Goal: Transaction & Acquisition: Book appointment/travel/reservation

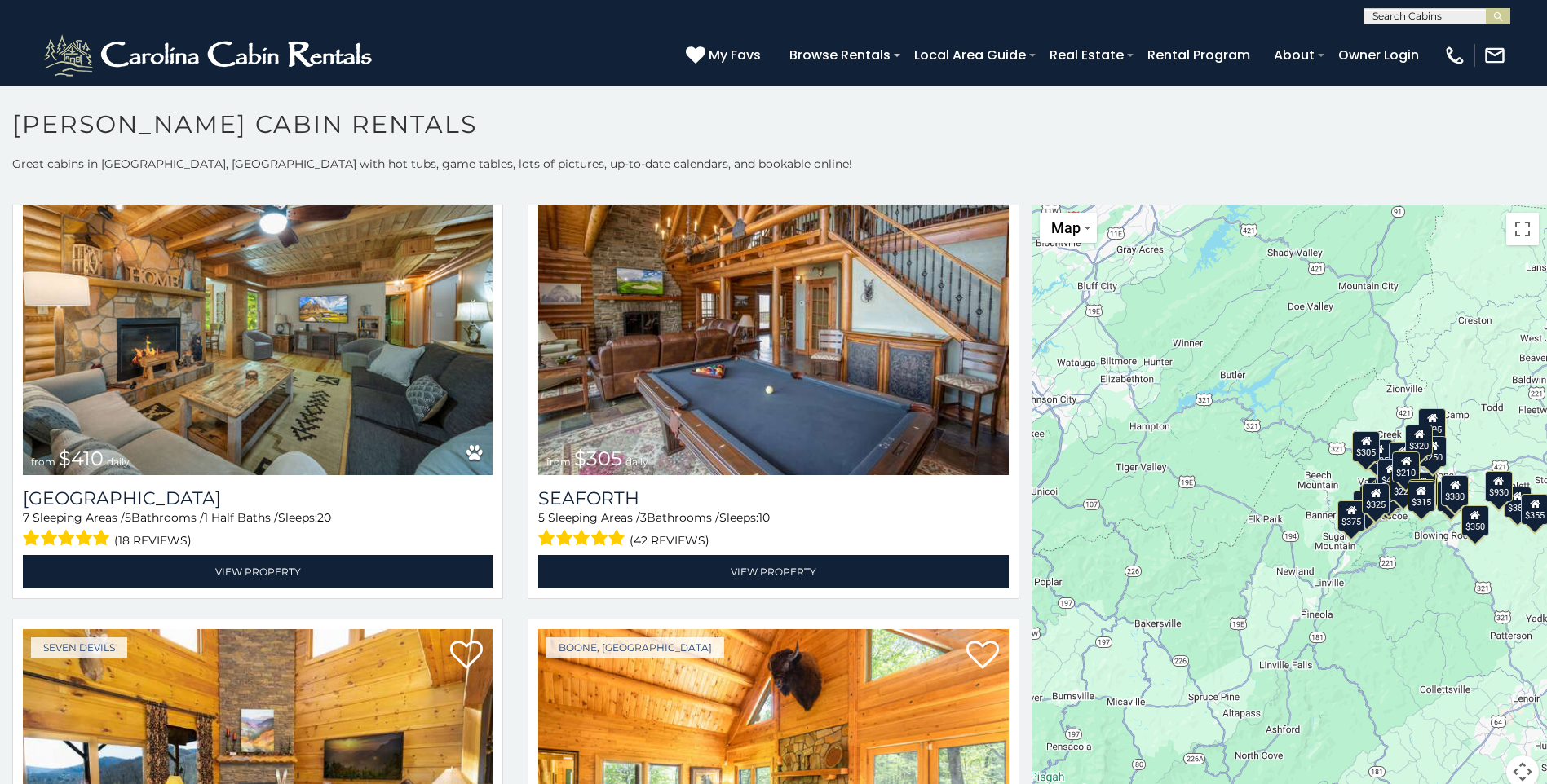
scroll to position [5779, 0]
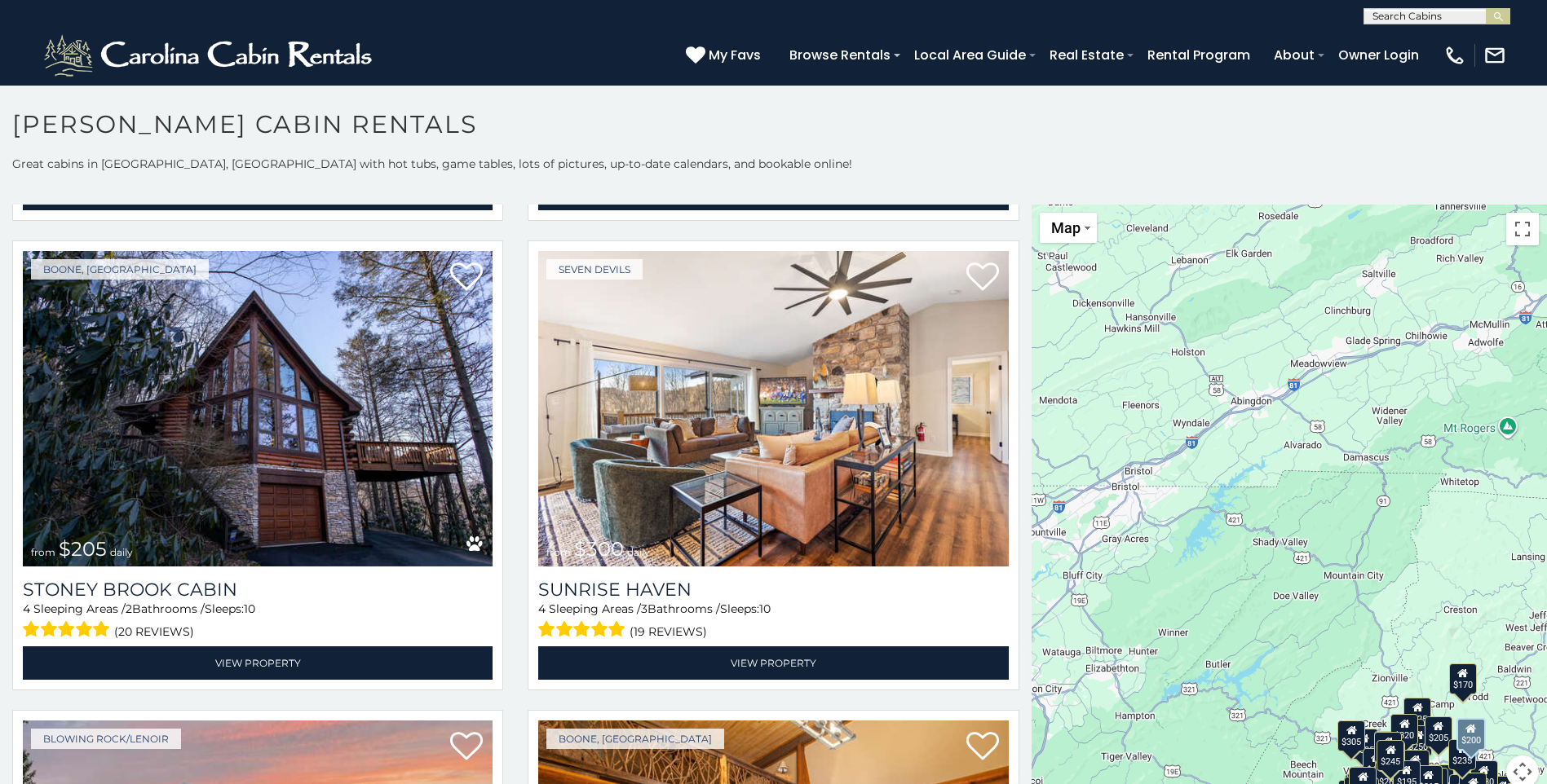
scroll to position [13368, 0]
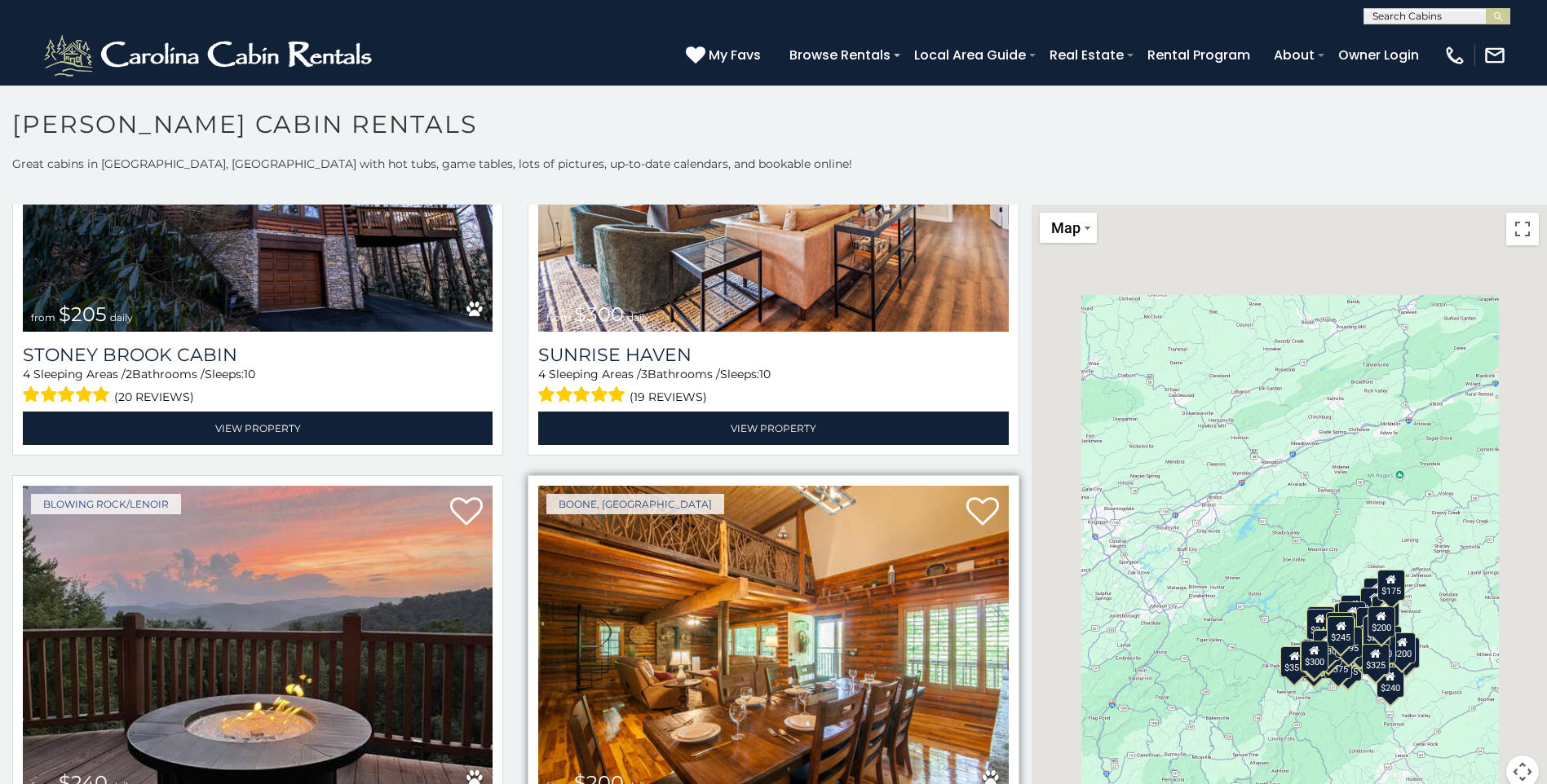
drag, startPoint x: 1025, startPoint y: 494, endPoint x: 990, endPoint y: 776, distance: 284.2
click at [1011, 783] on html "**********" at bounding box center [773, 396] width 1547 height 793
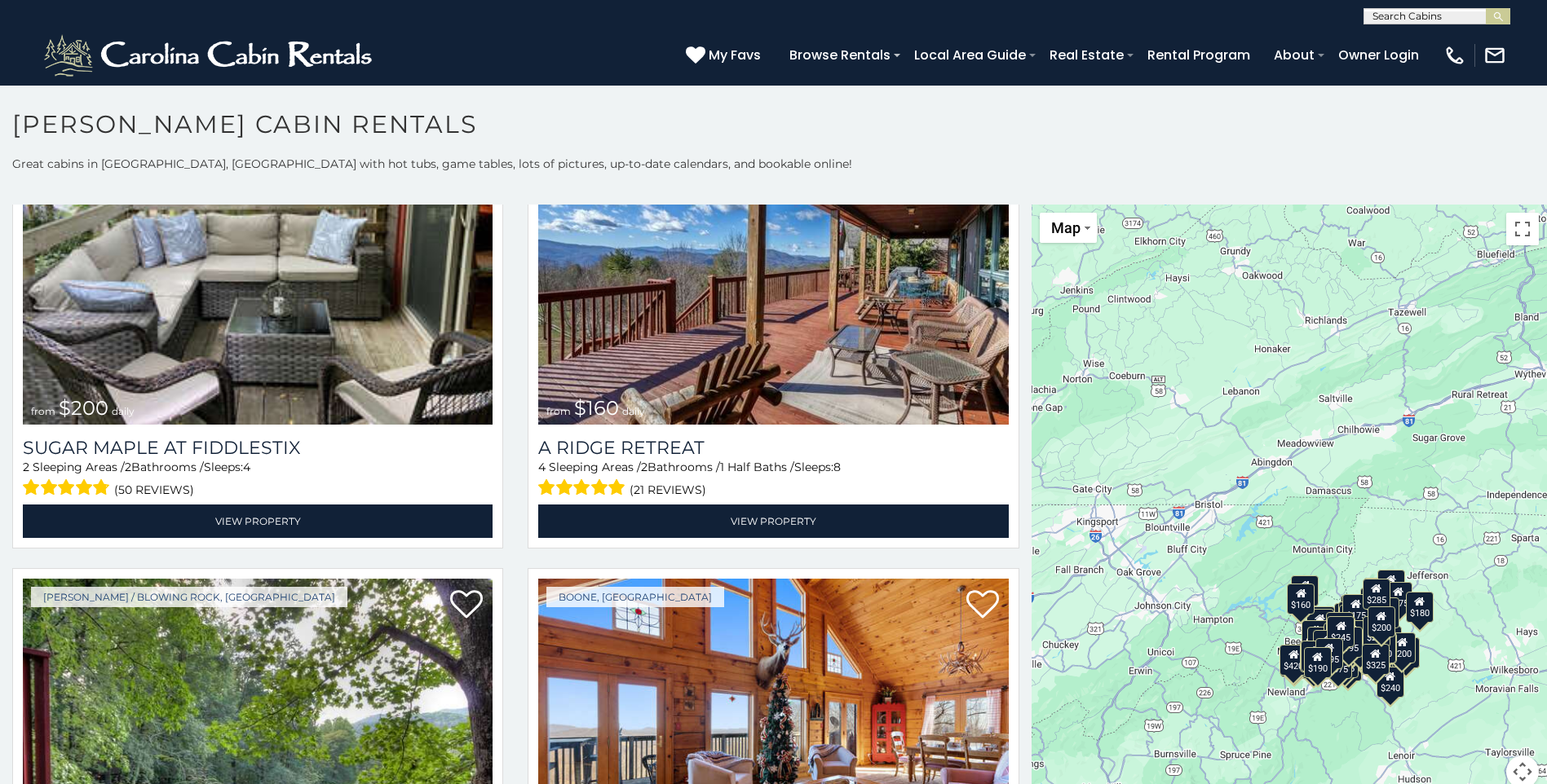
scroll to position [23202, 0]
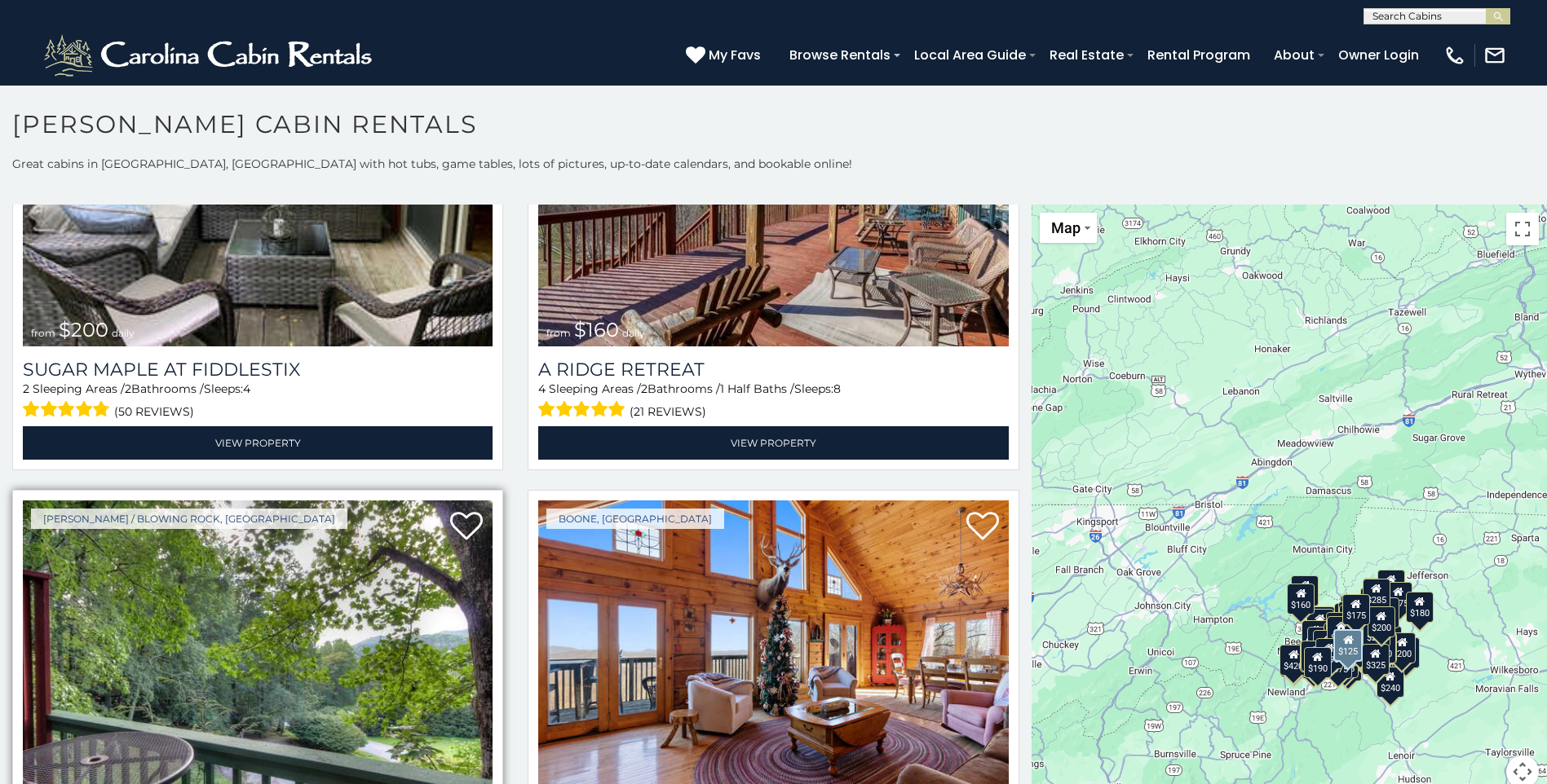
click at [240, 501] on img at bounding box center [257, 658] width 470 height 314
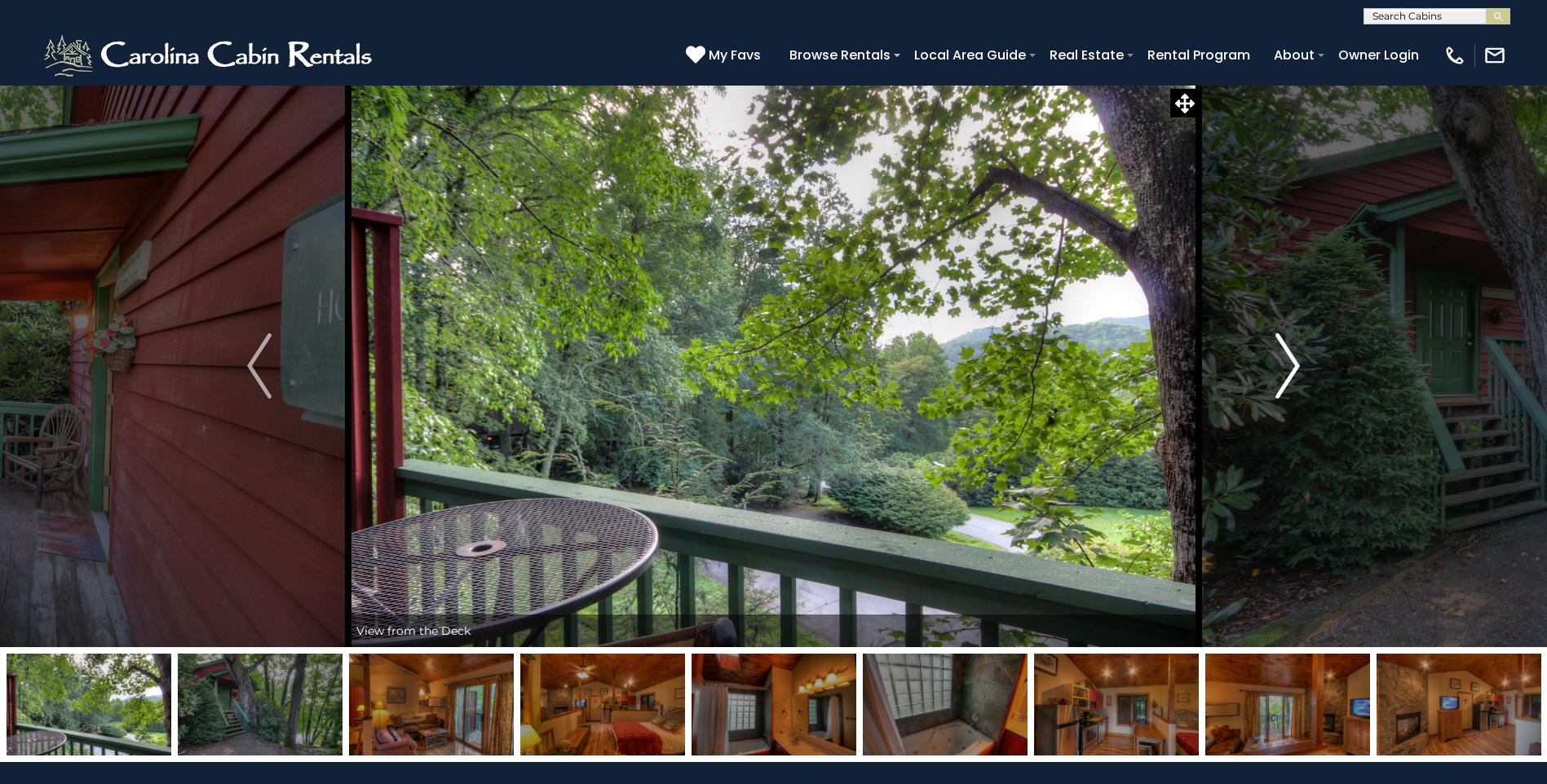
click at [1295, 361] on img "Next" at bounding box center [1287, 366] width 24 height 65
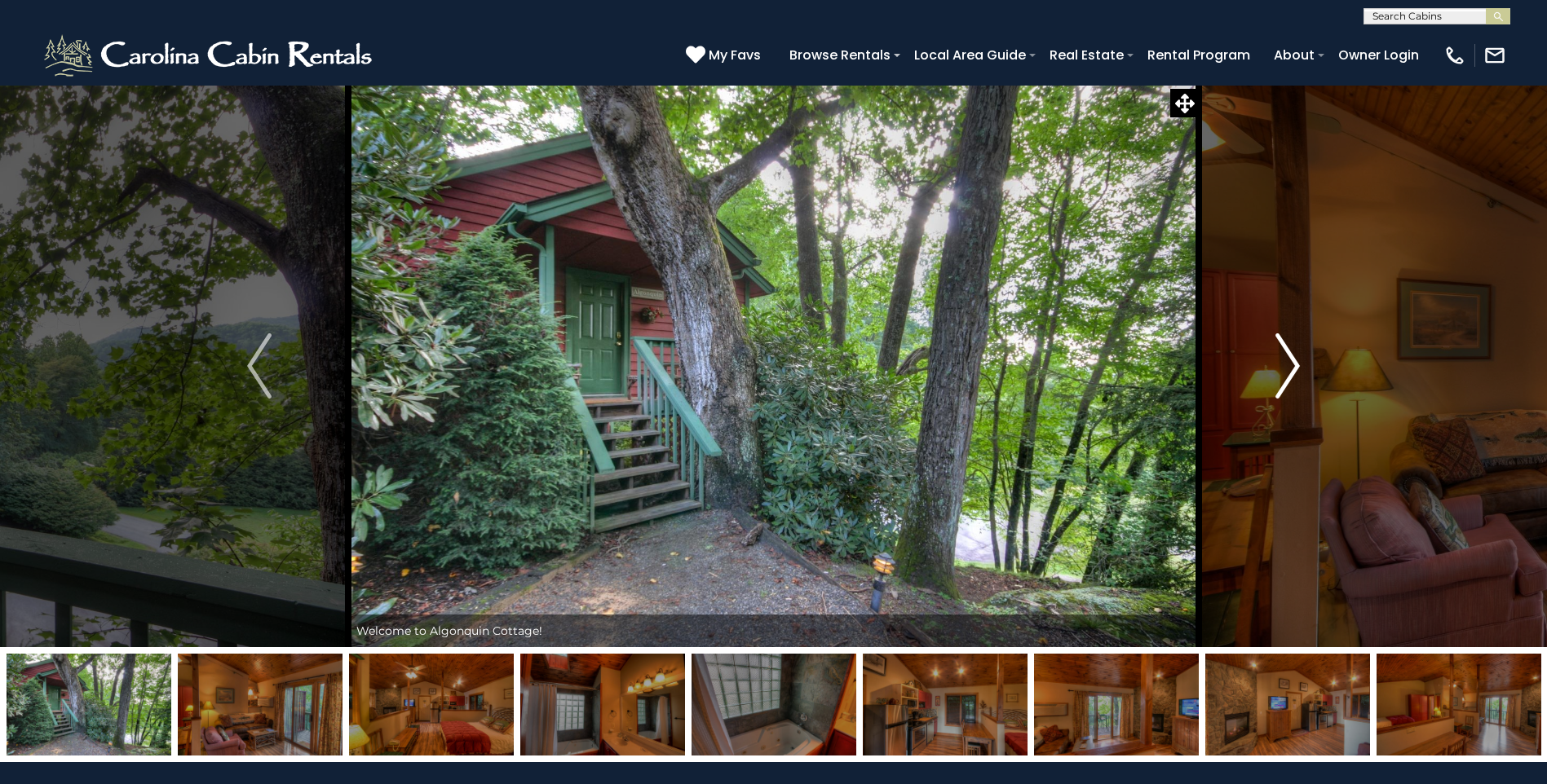
click at [1292, 362] on img "Next" at bounding box center [1287, 366] width 24 height 65
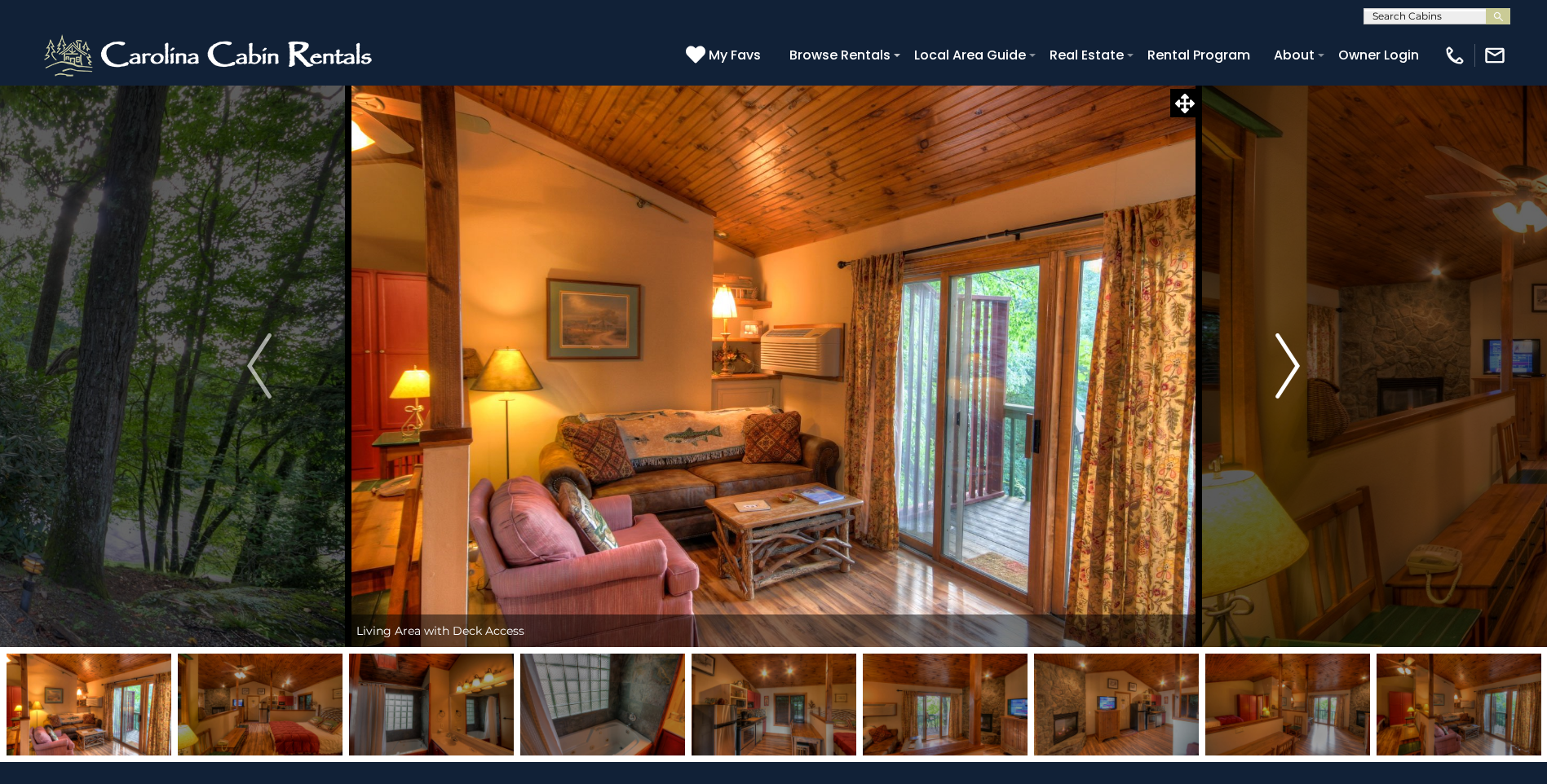
click at [1290, 364] on img "Next" at bounding box center [1287, 366] width 24 height 65
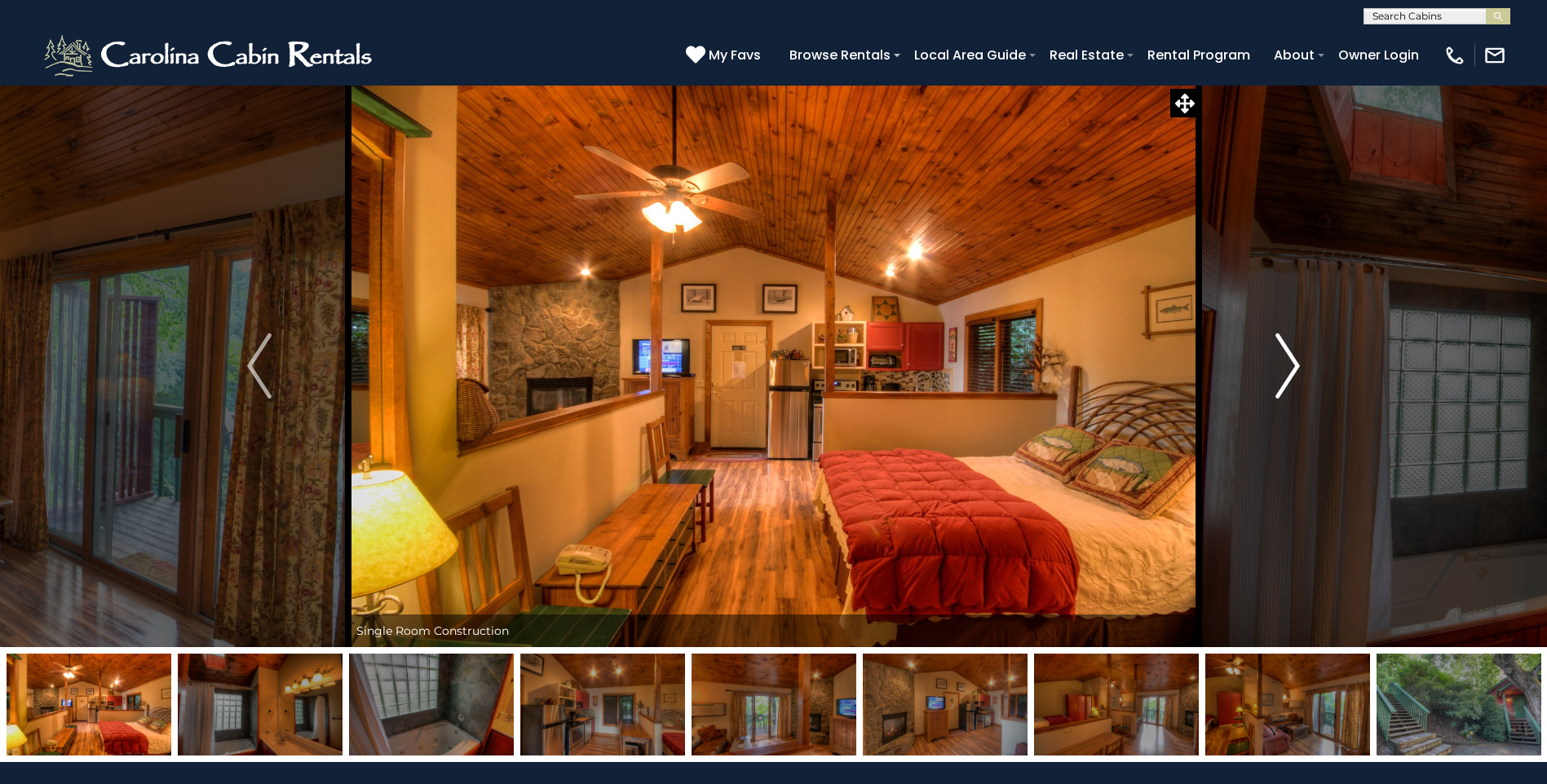
click at [1290, 364] on img "Next" at bounding box center [1287, 366] width 24 height 65
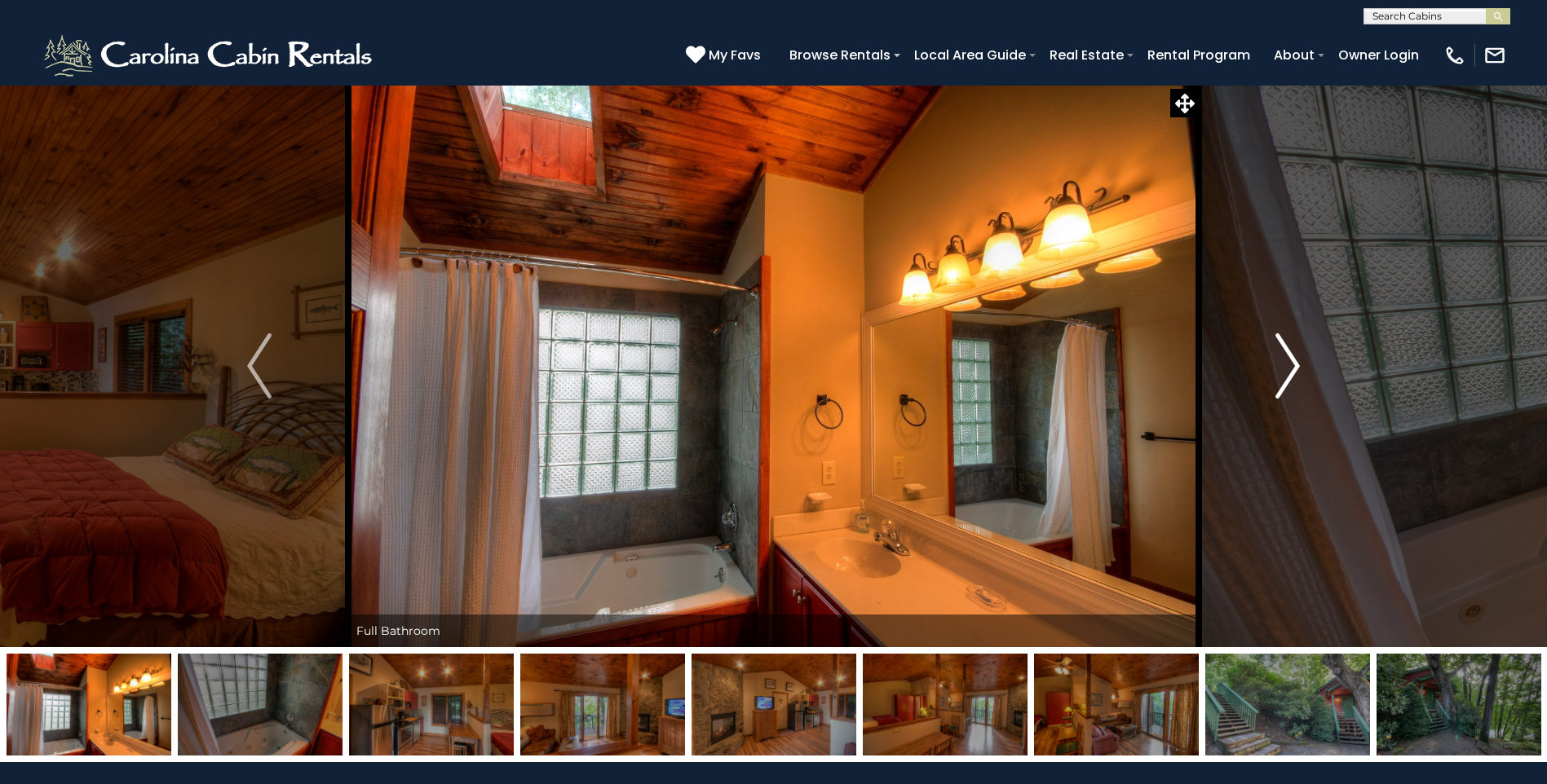
click at [1290, 364] on img "Next" at bounding box center [1287, 366] width 24 height 65
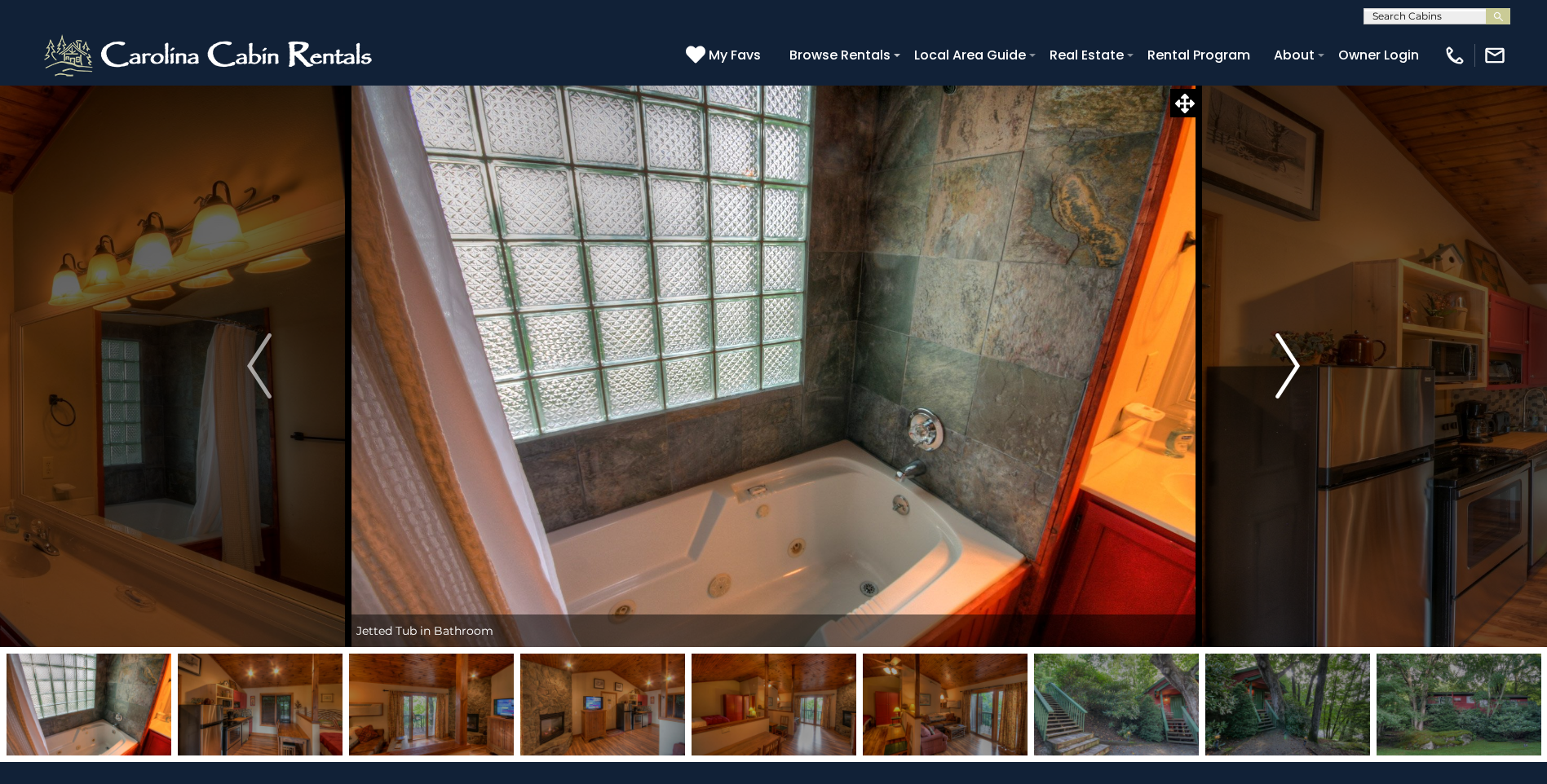
click at [1290, 364] on img "Next" at bounding box center [1287, 366] width 24 height 65
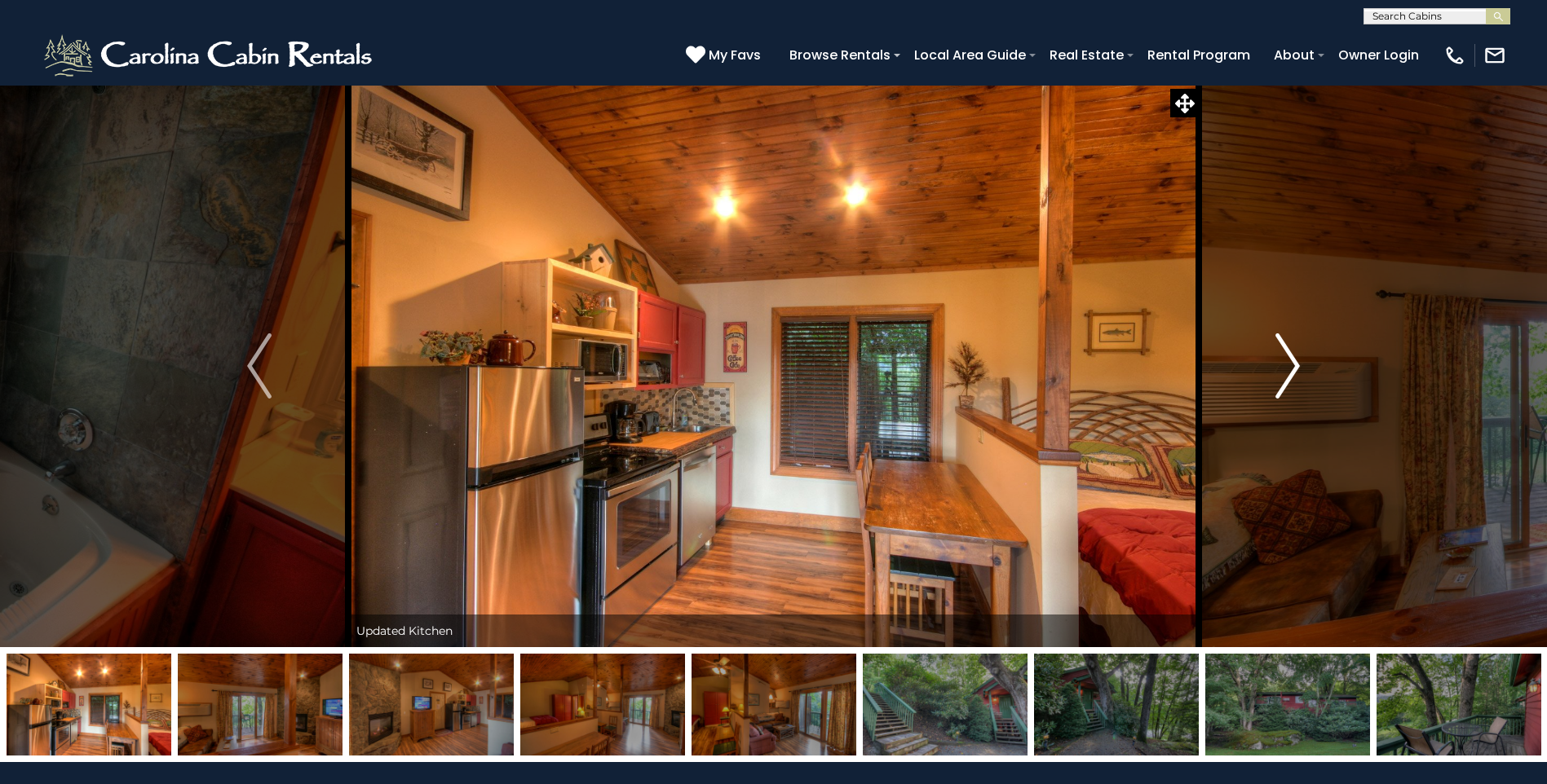
click at [1290, 364] on img "Next" at bounding box center [1287, 366] width 24 height 65
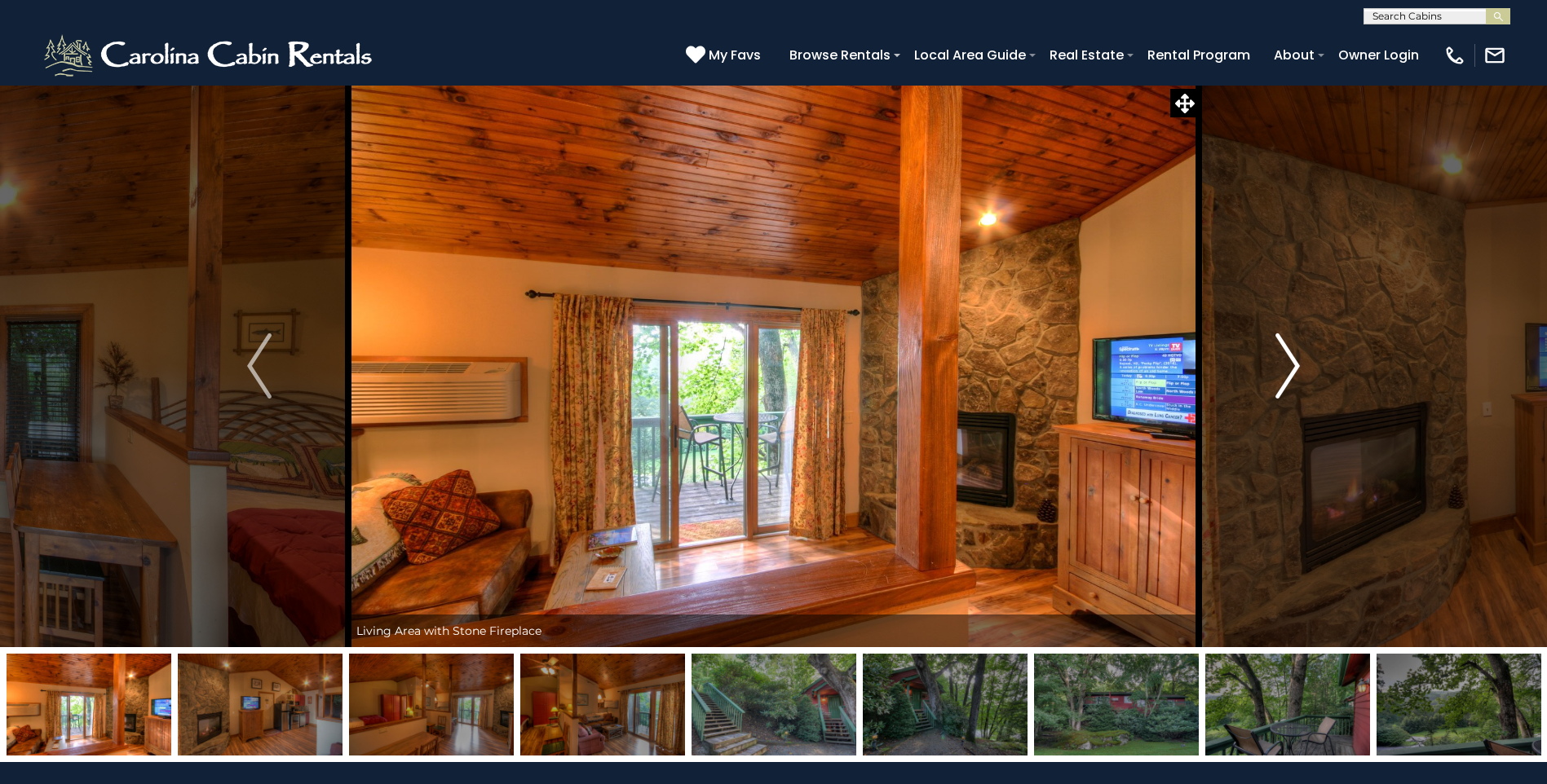
click at [1290, 365] on img "Next" at bounding box center [1287, 366] width 24 height 65
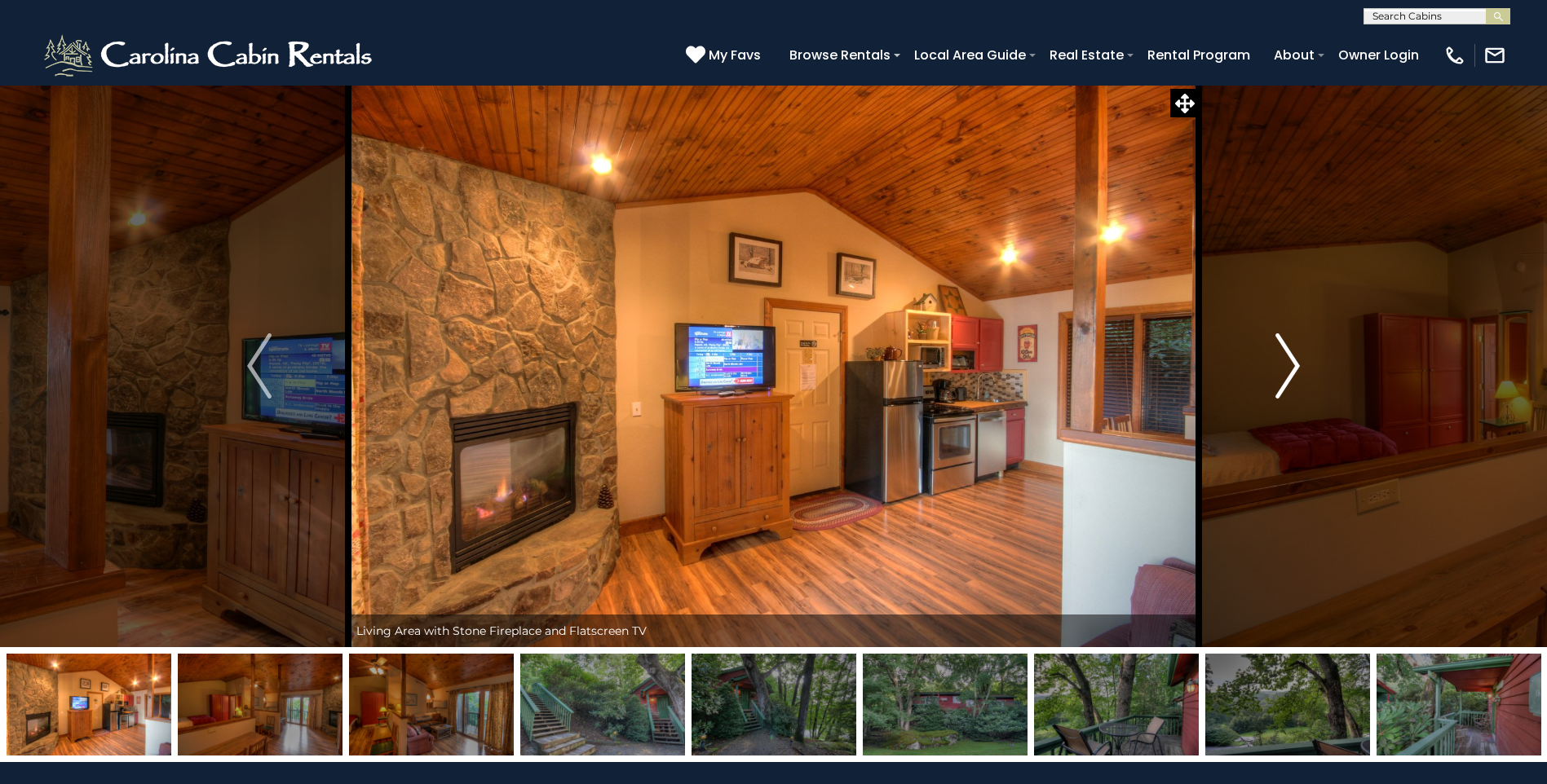
click at [1288, 367] on img "Next" at bounding box center [1287, 366] width 24 height 65
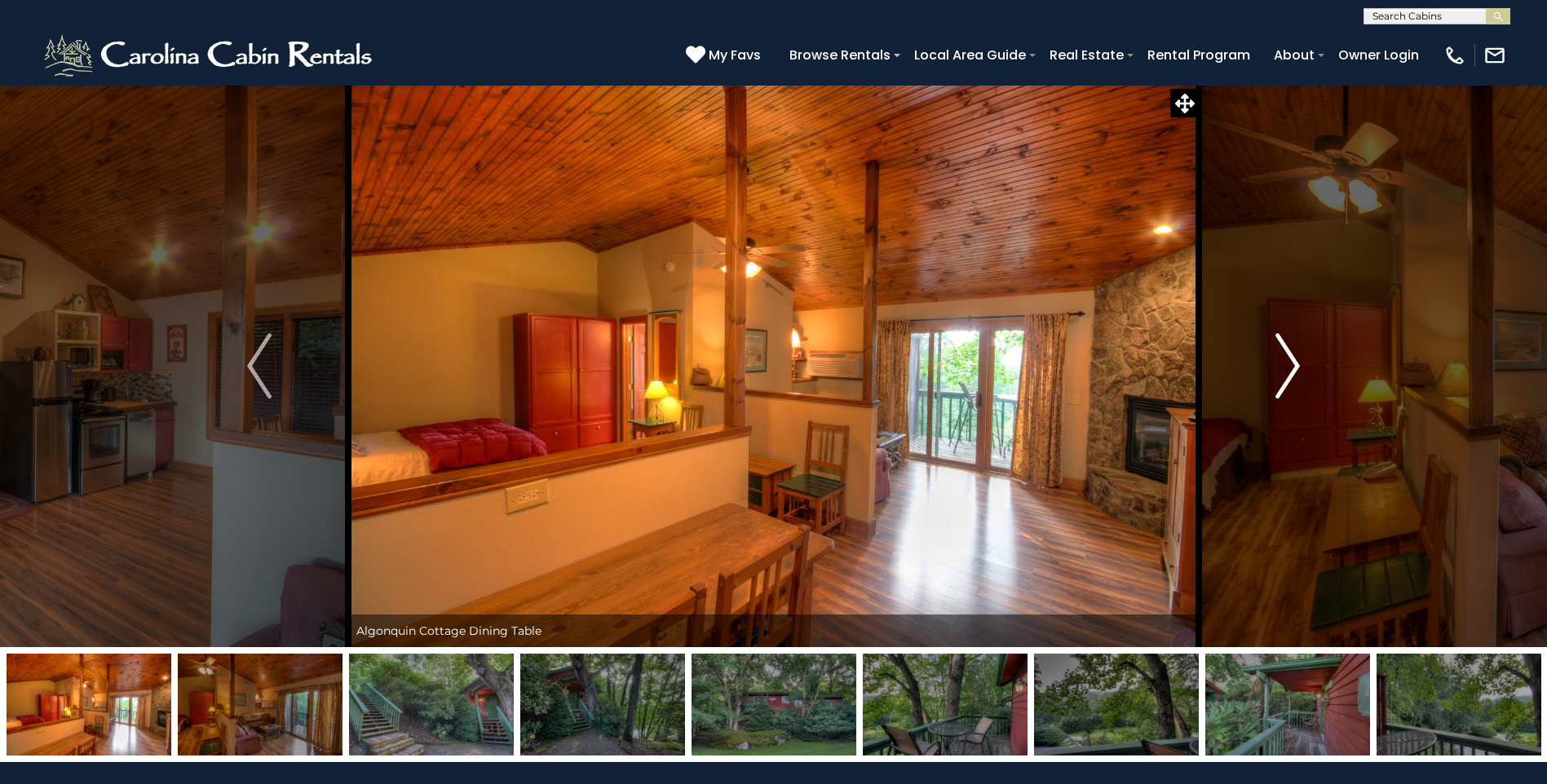
click at [1288, 367] on img "Next" at bounding box center [1287, 366] width 24 height 65
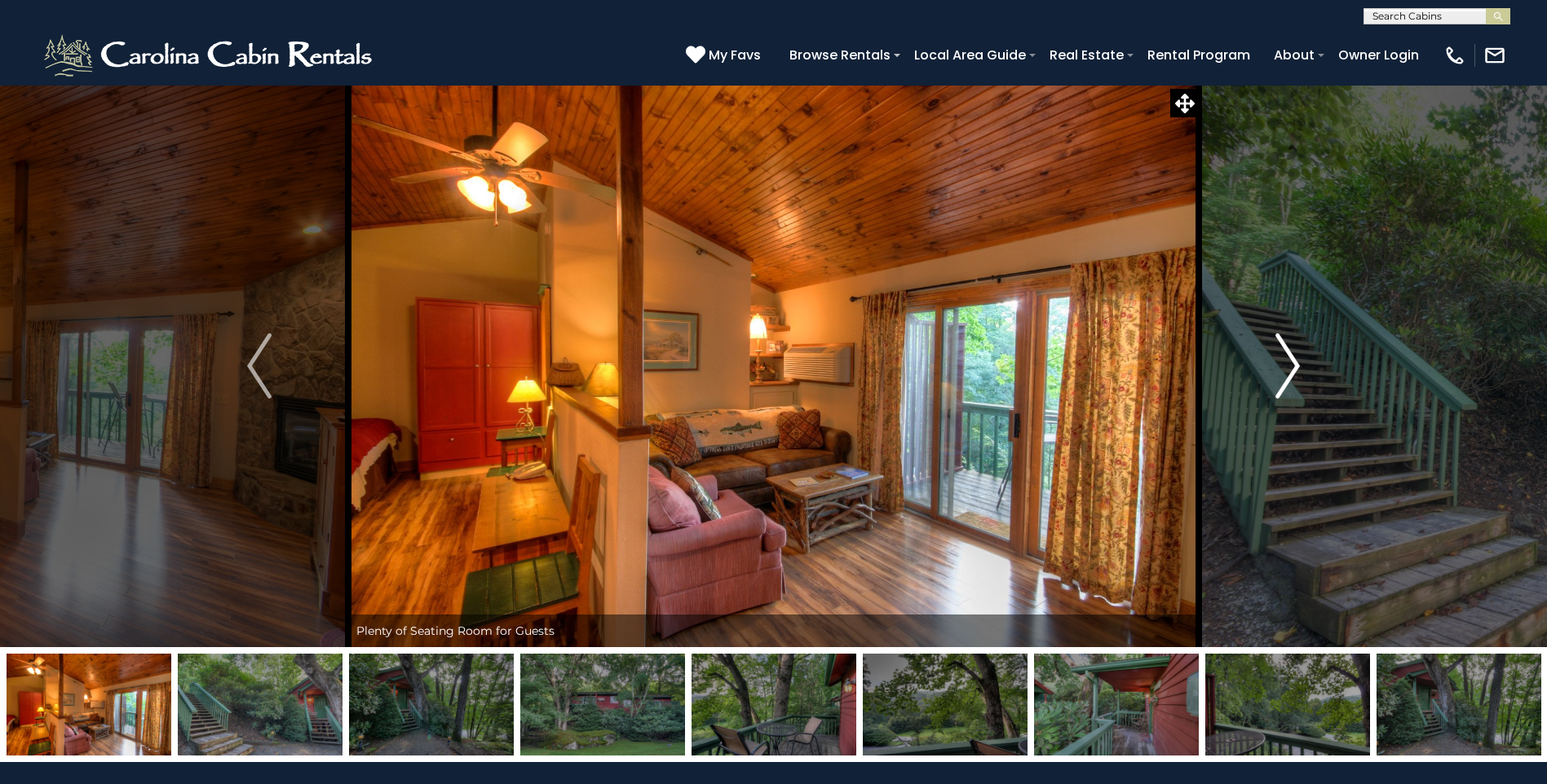
click at [1288, 367] on img "Next" at bounding box center [1287, 366] width 24 height 65
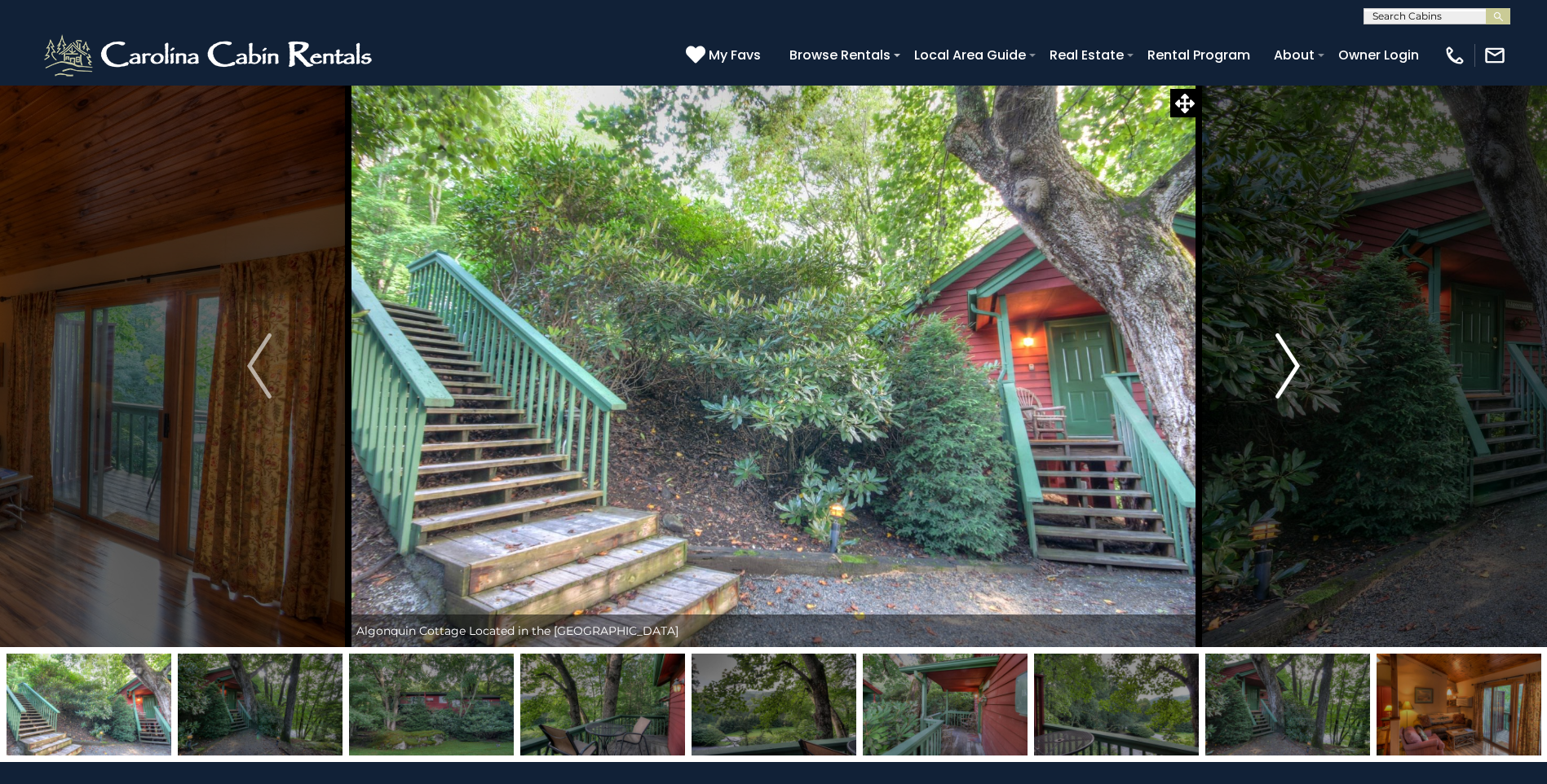
click at [1286, 368] on img "Next" at bounding box center [1287, 366] width 24 height 65
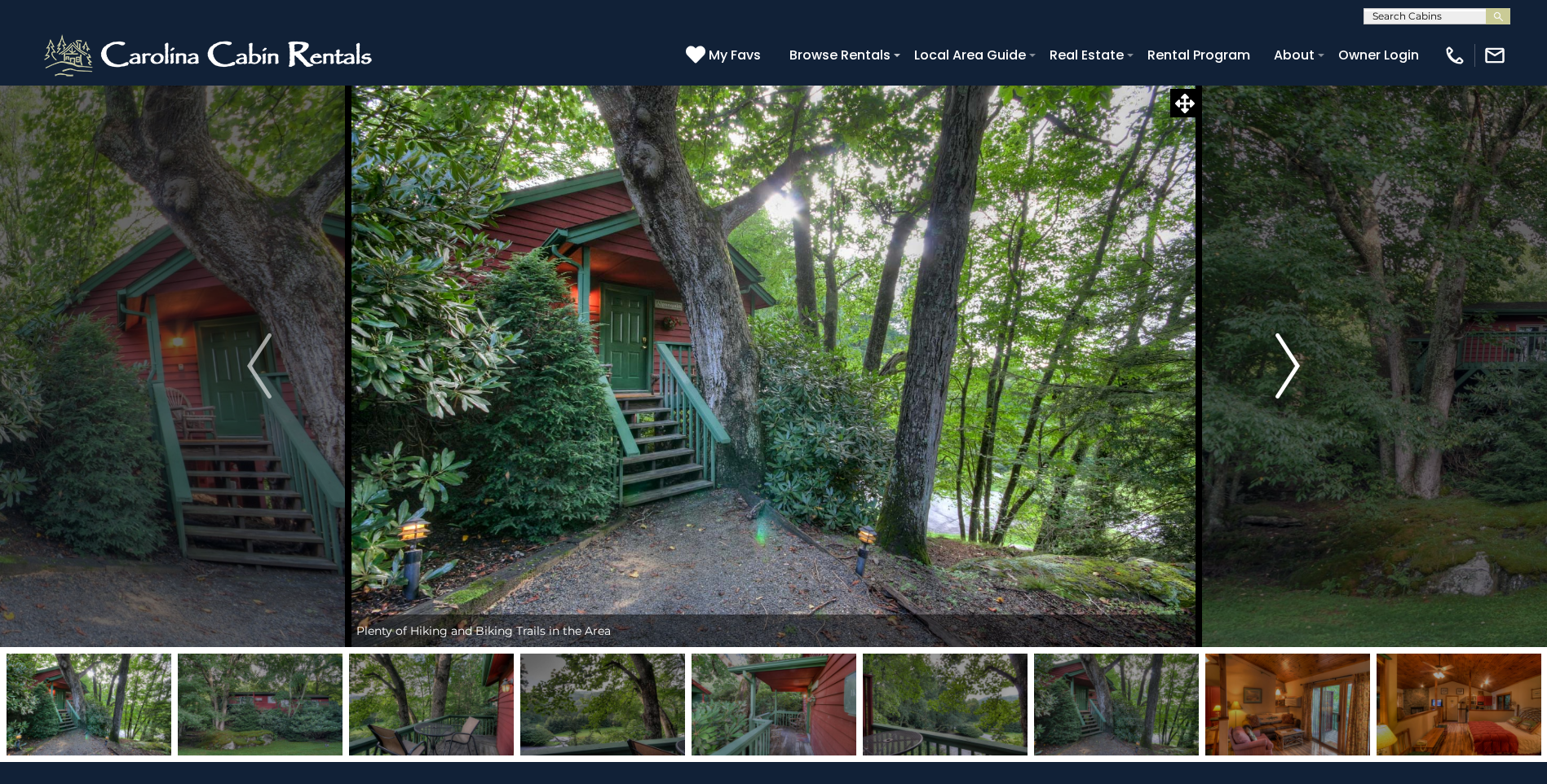
click at [1286, 368] on img "Next" at bounding box center [1287, 366] width 24 height 65
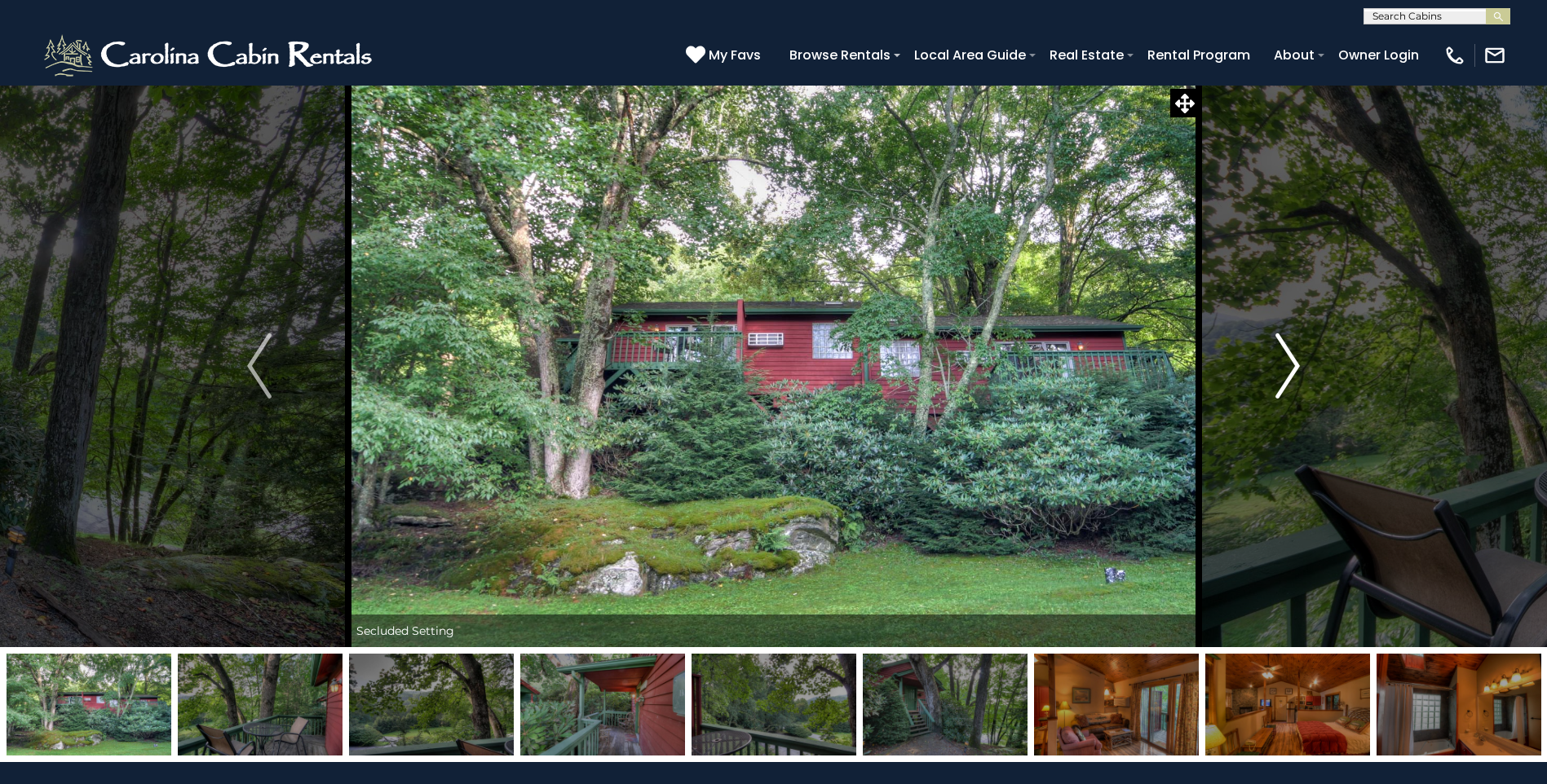
click at [1286, 368] on img "Next" at bounding box center [1287, 366] width 24 height 65
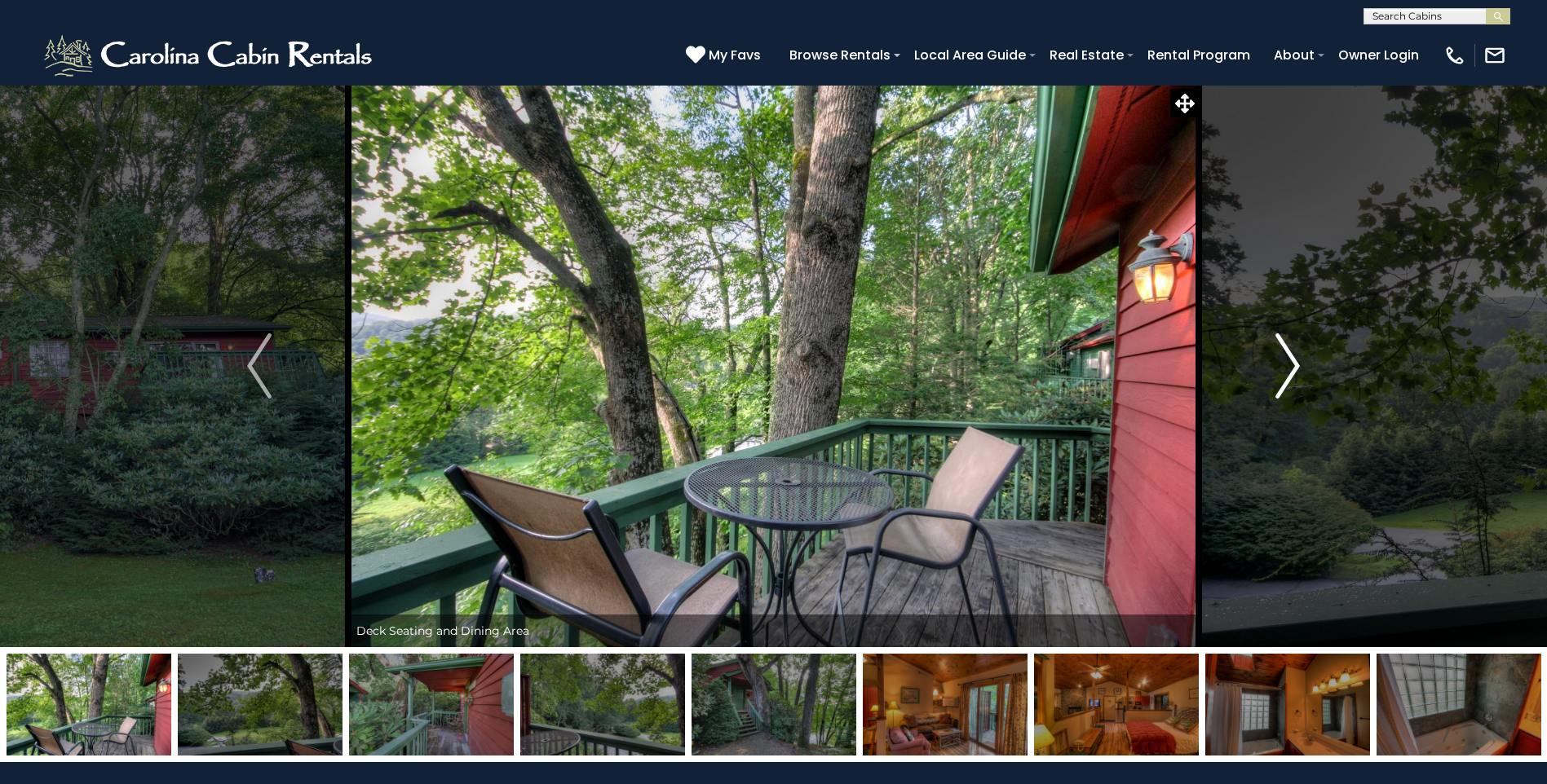
click at [1286, 368] on img "Next" at bounding box center [1287, 366] width 24 height 65
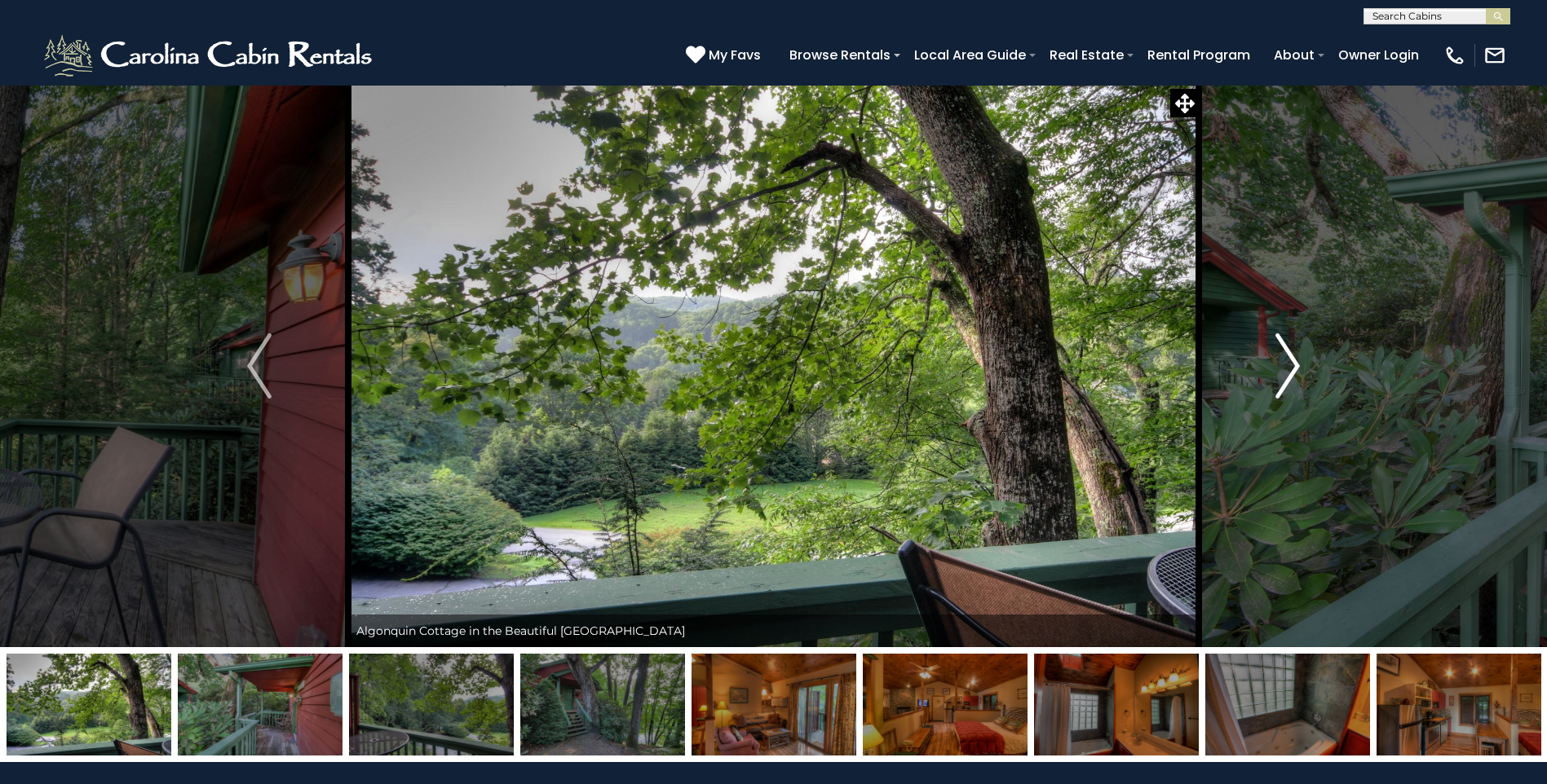
click at [1286, 368] on img "Next" at bounding box center [1287, 366] width 24 height 65
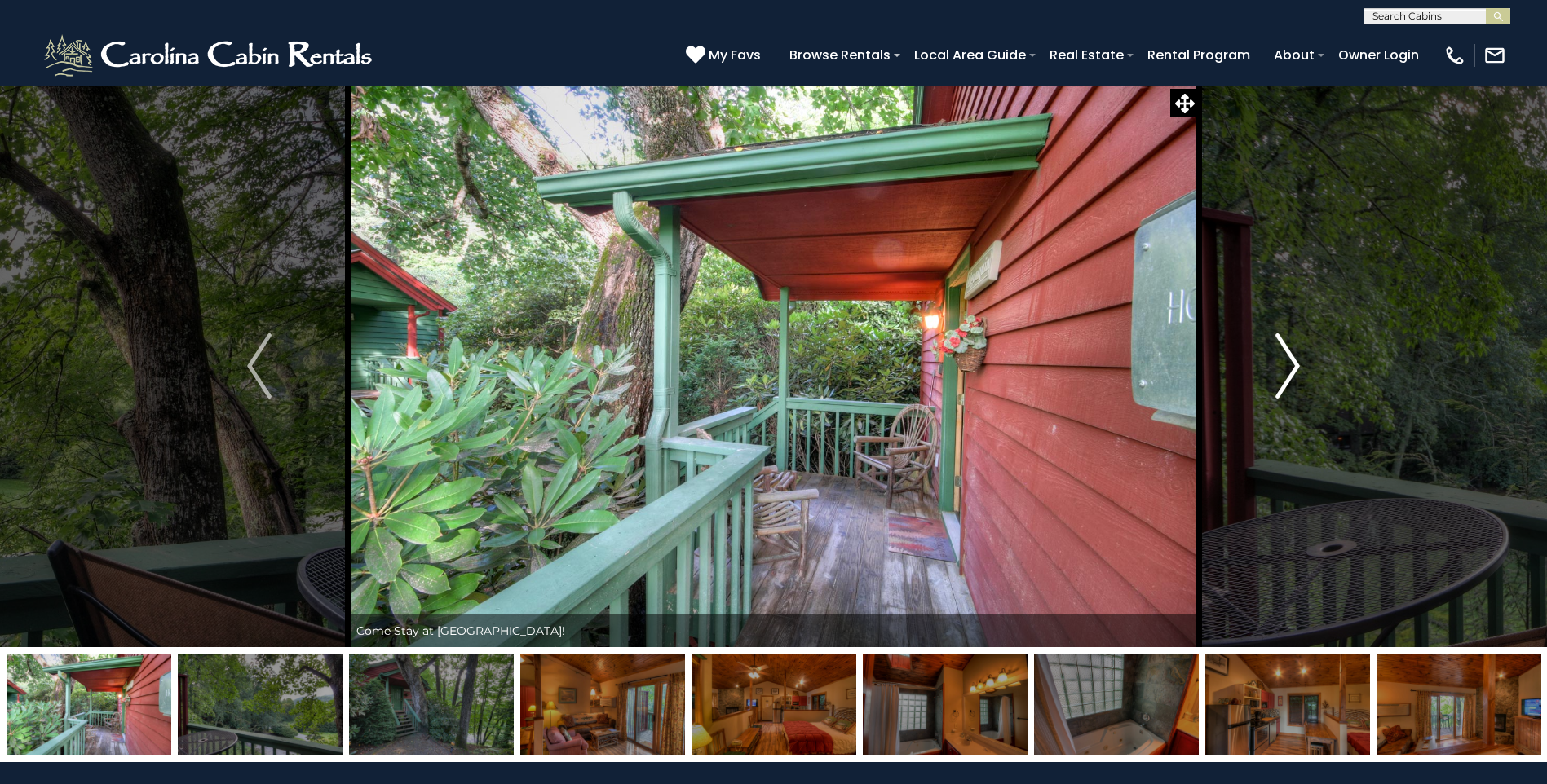
click at [1286, 368] on img "Next" at bounding box center [1287, 366] width 24 height 65
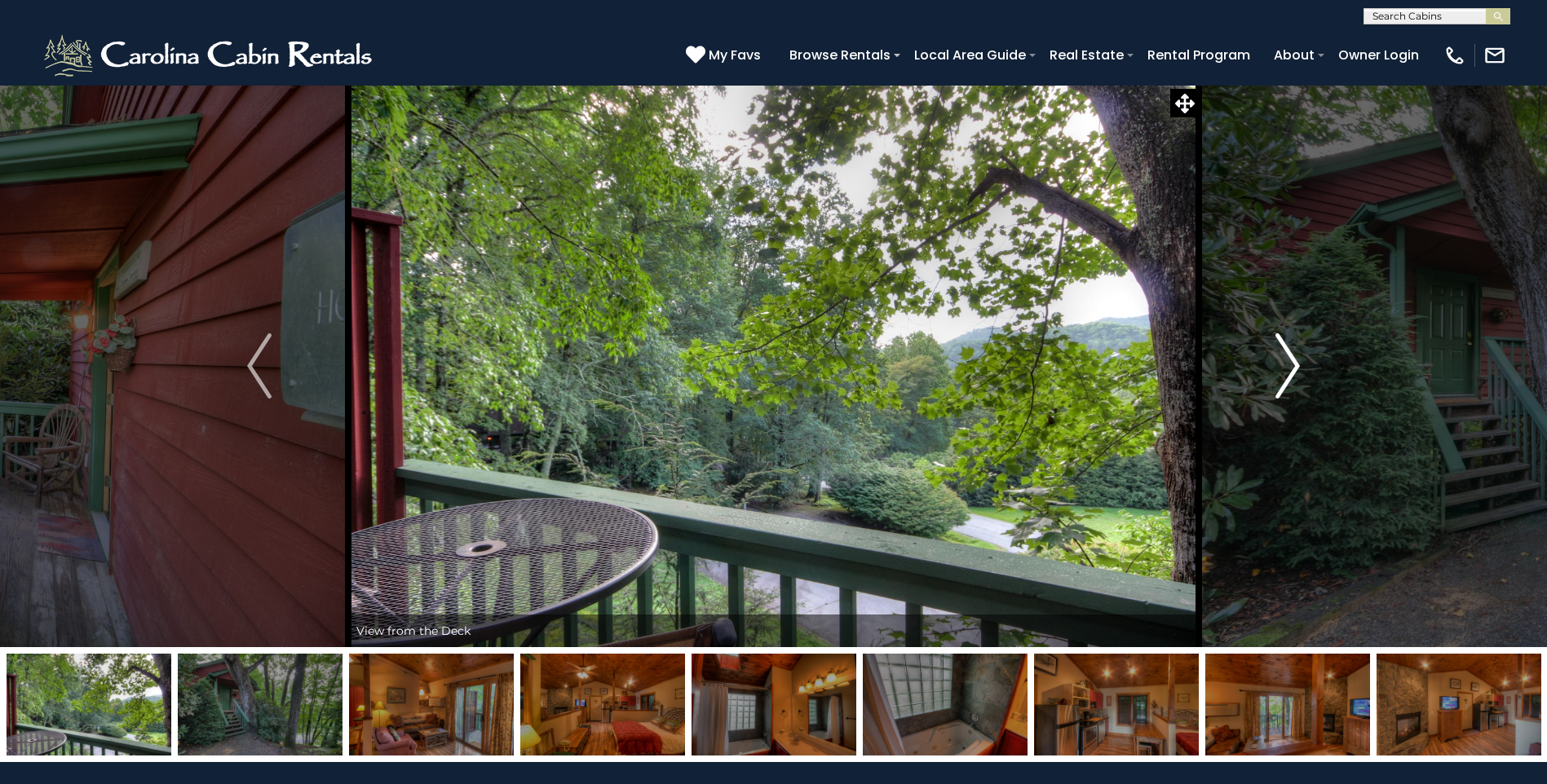
click at [1286, 362] on img "Next" at bounding box center [1287, 366] width 24 height 65
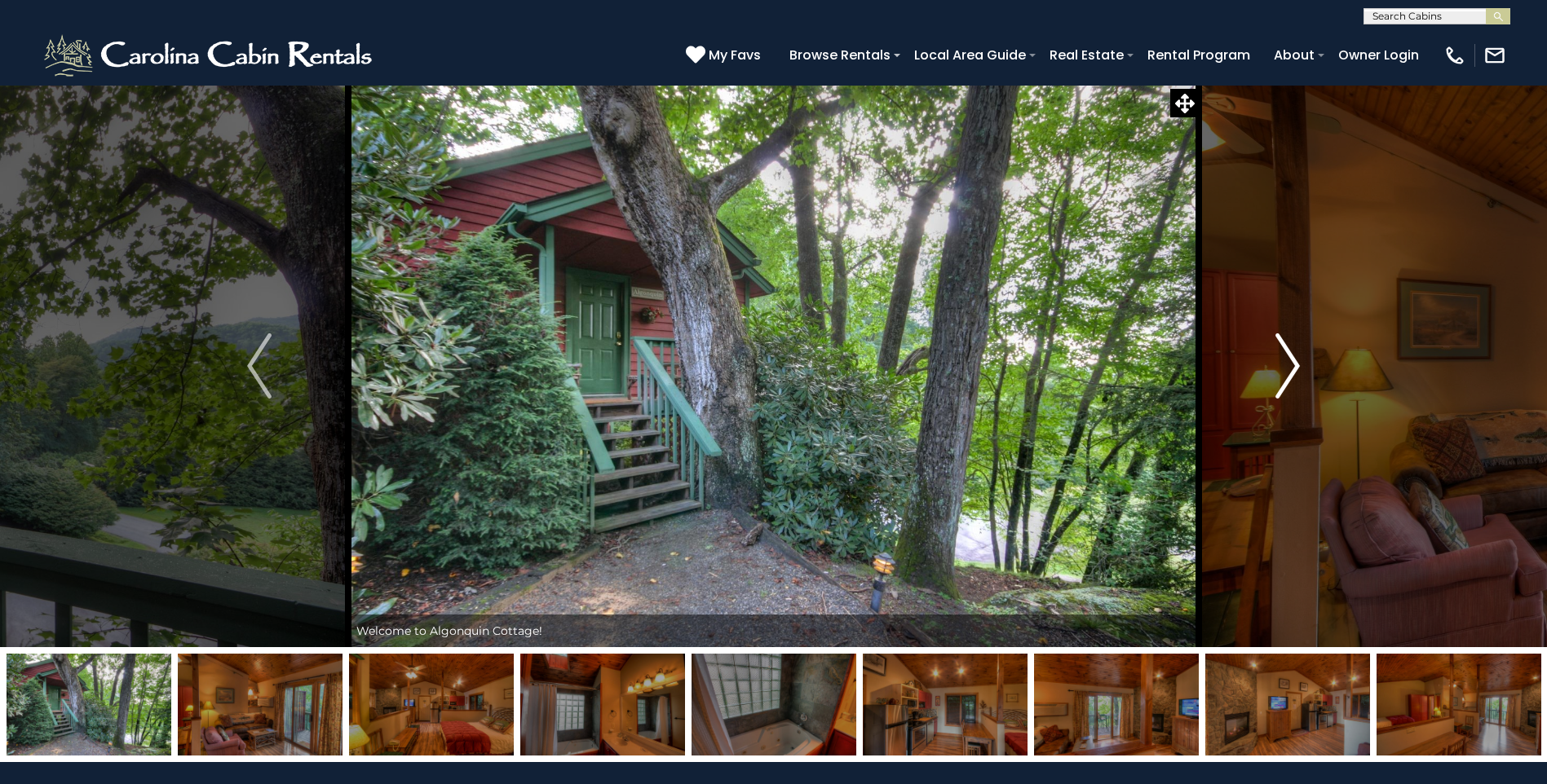
click at [1286, 362] on img "Next" at bounding box center [1287, 366] width 24 height 65
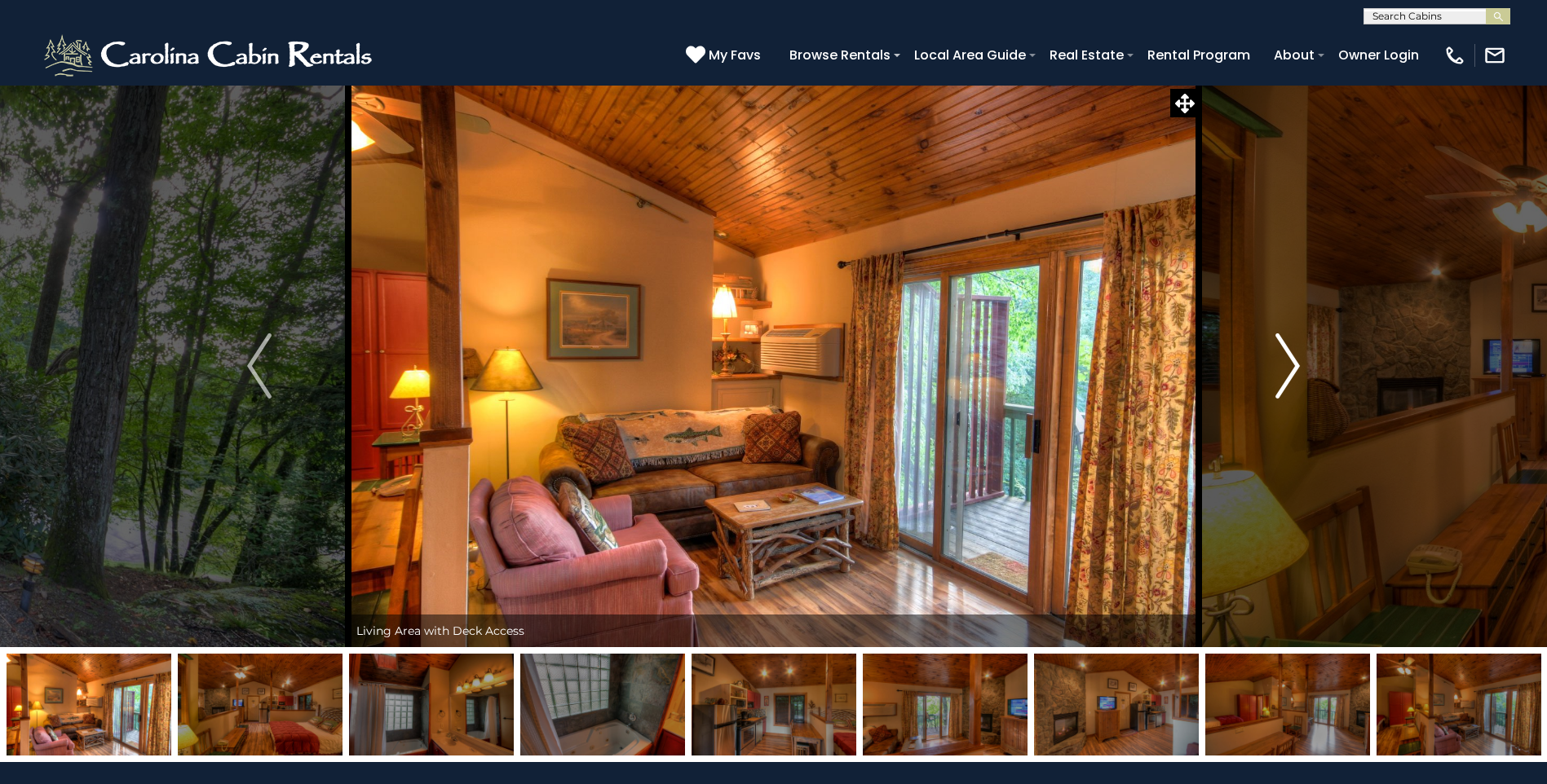
click at [1286, 364] on img "Next" at bounding box center [1287, 366] width 24 height 65
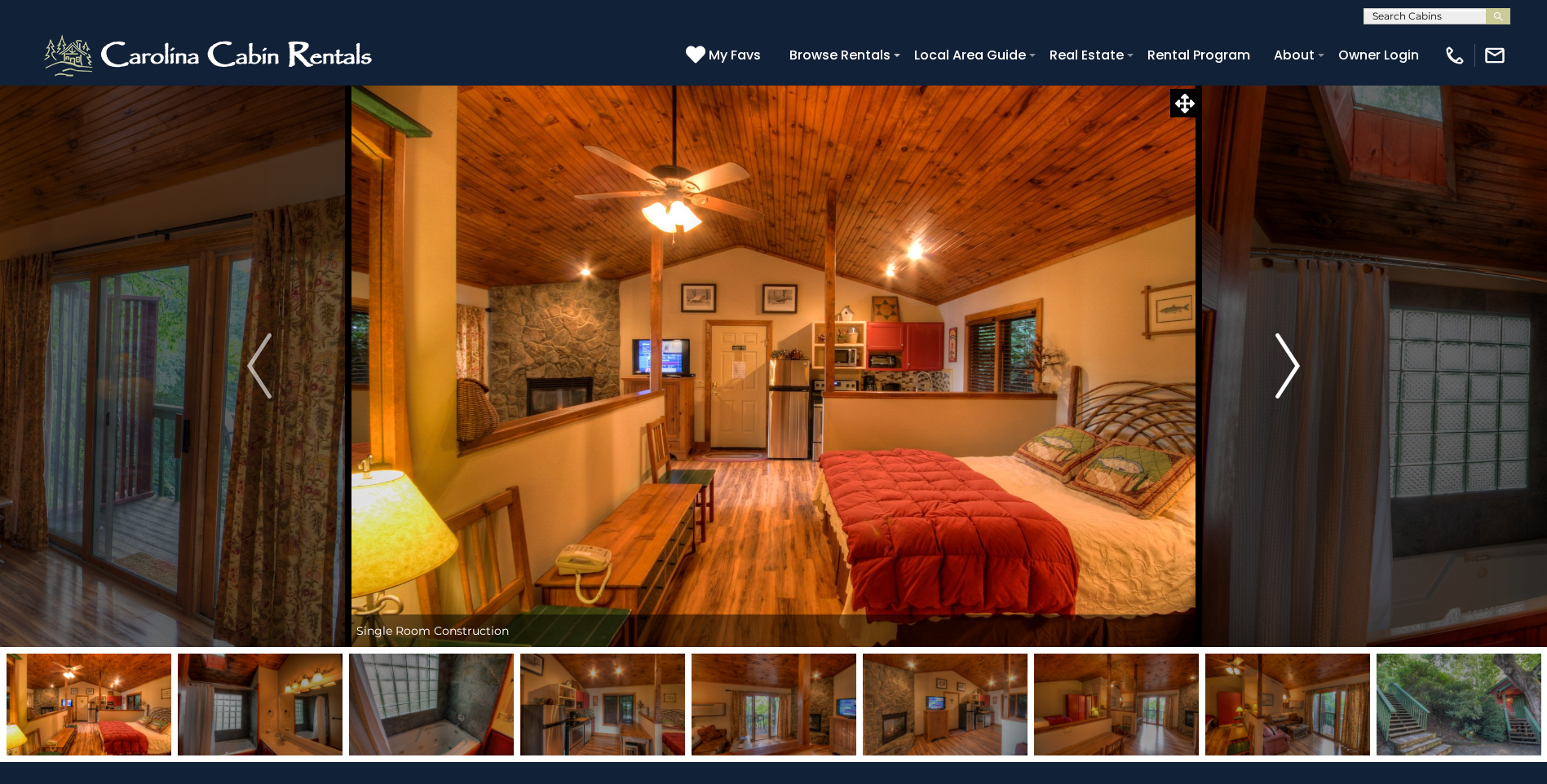
click at [1297, 362] on img "Next" at bounding box center [1287, 366] width 24 height 65
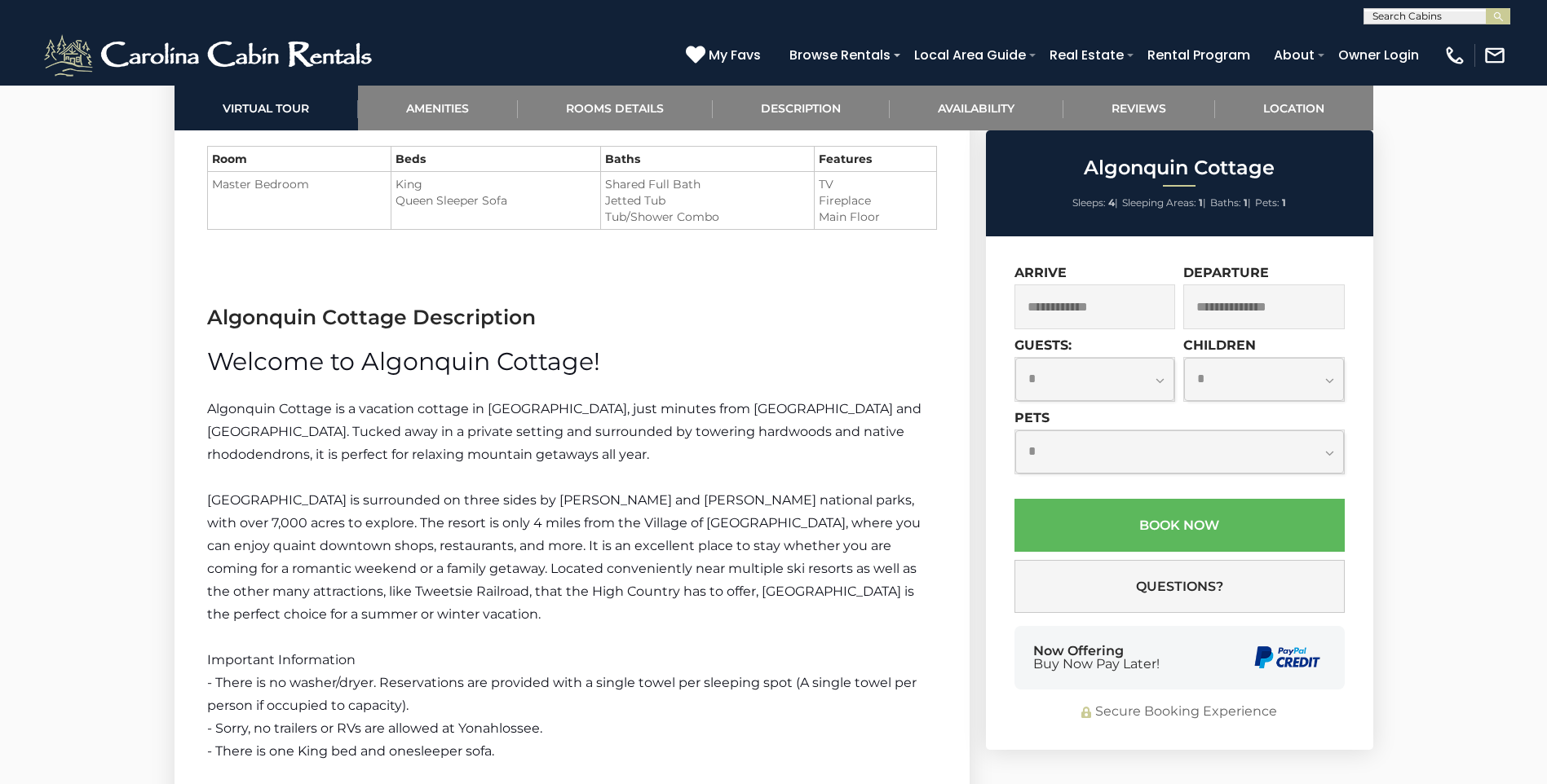
scroll to position [1954, 0]
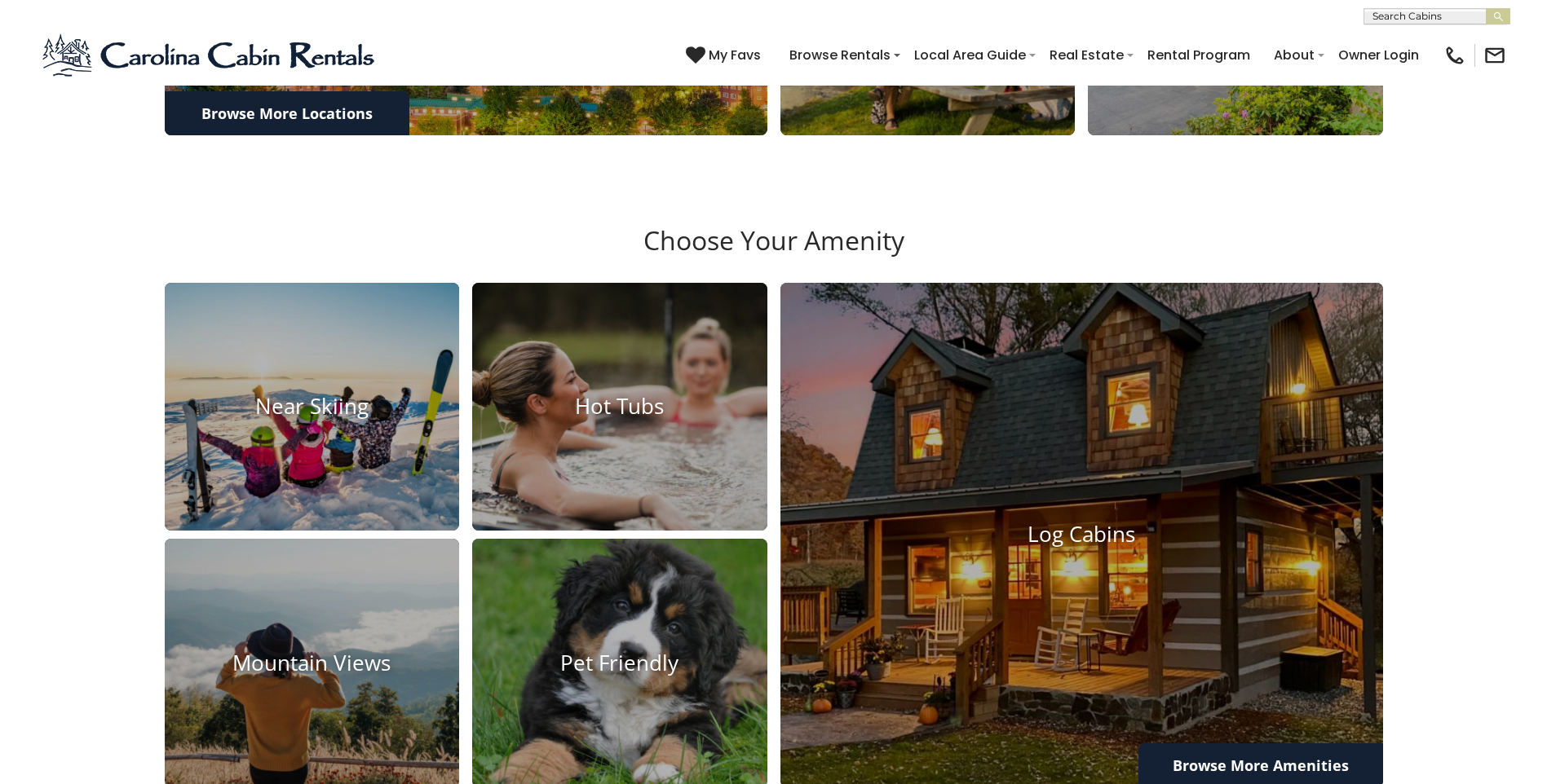
scroll to position [1300, 0]
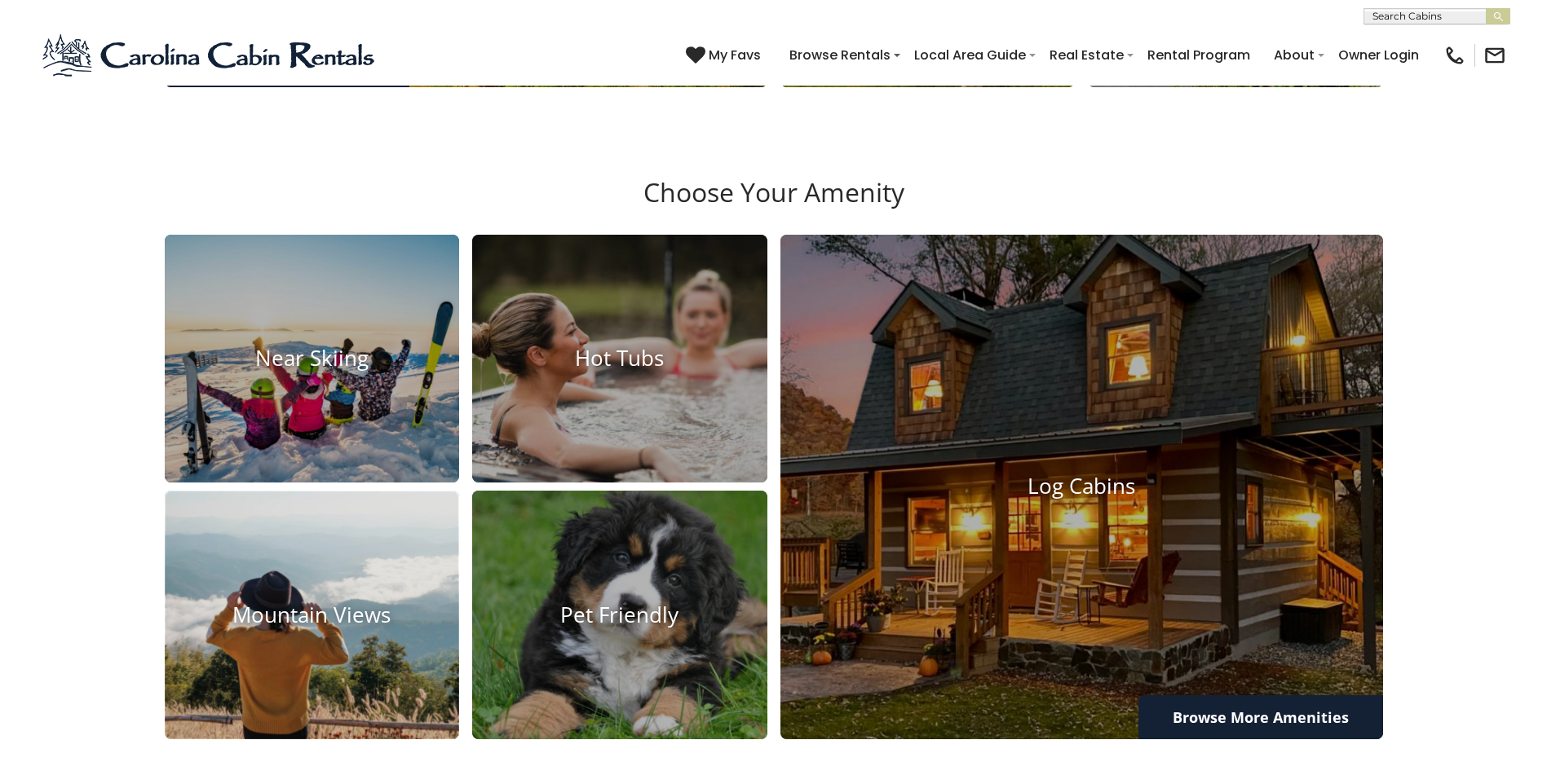
click at [315, 628] on h4 "Mountain Views" at bounding box center [312, 615] width 295 height 25
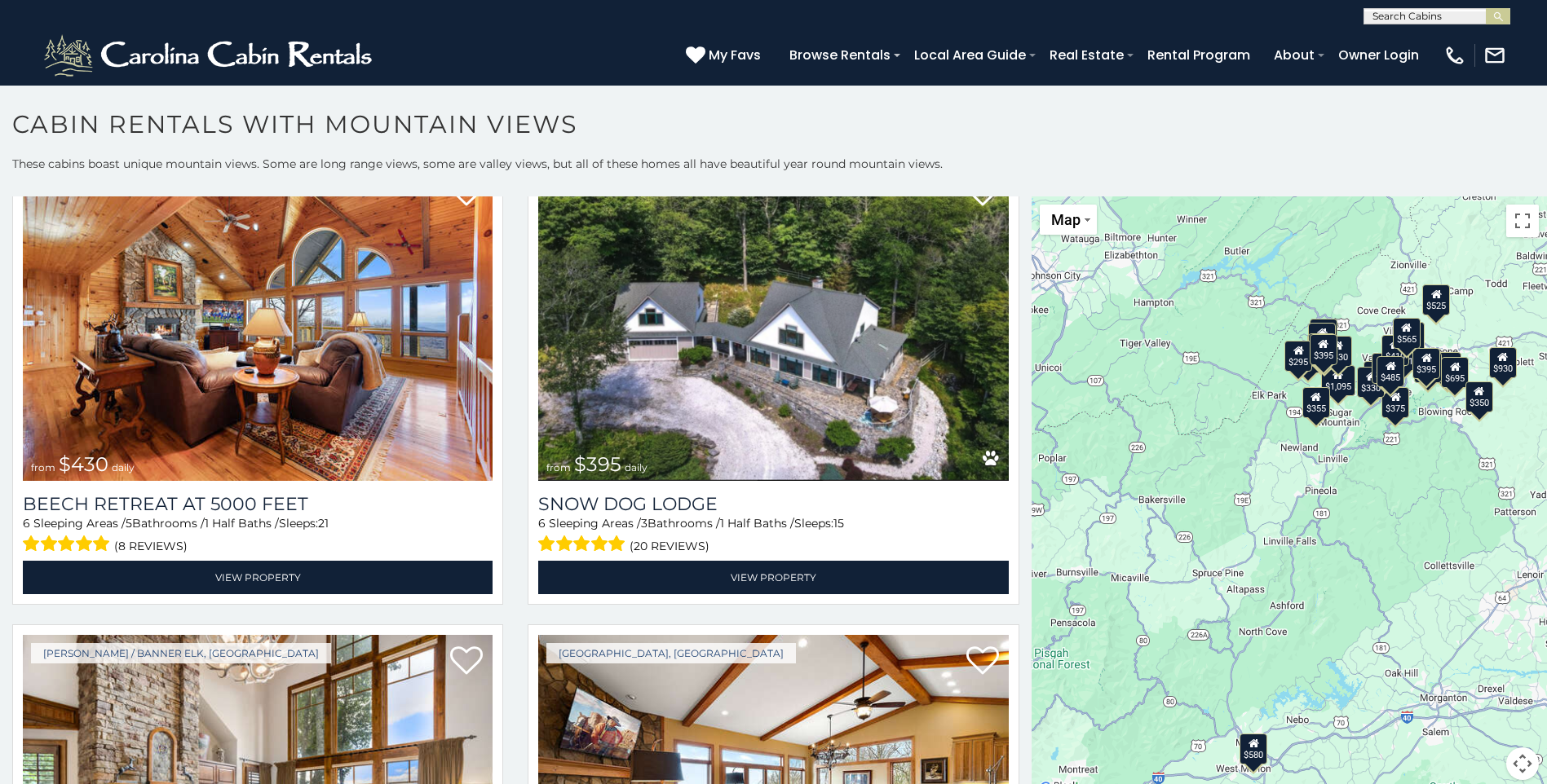
scroll to position [5493, 0]
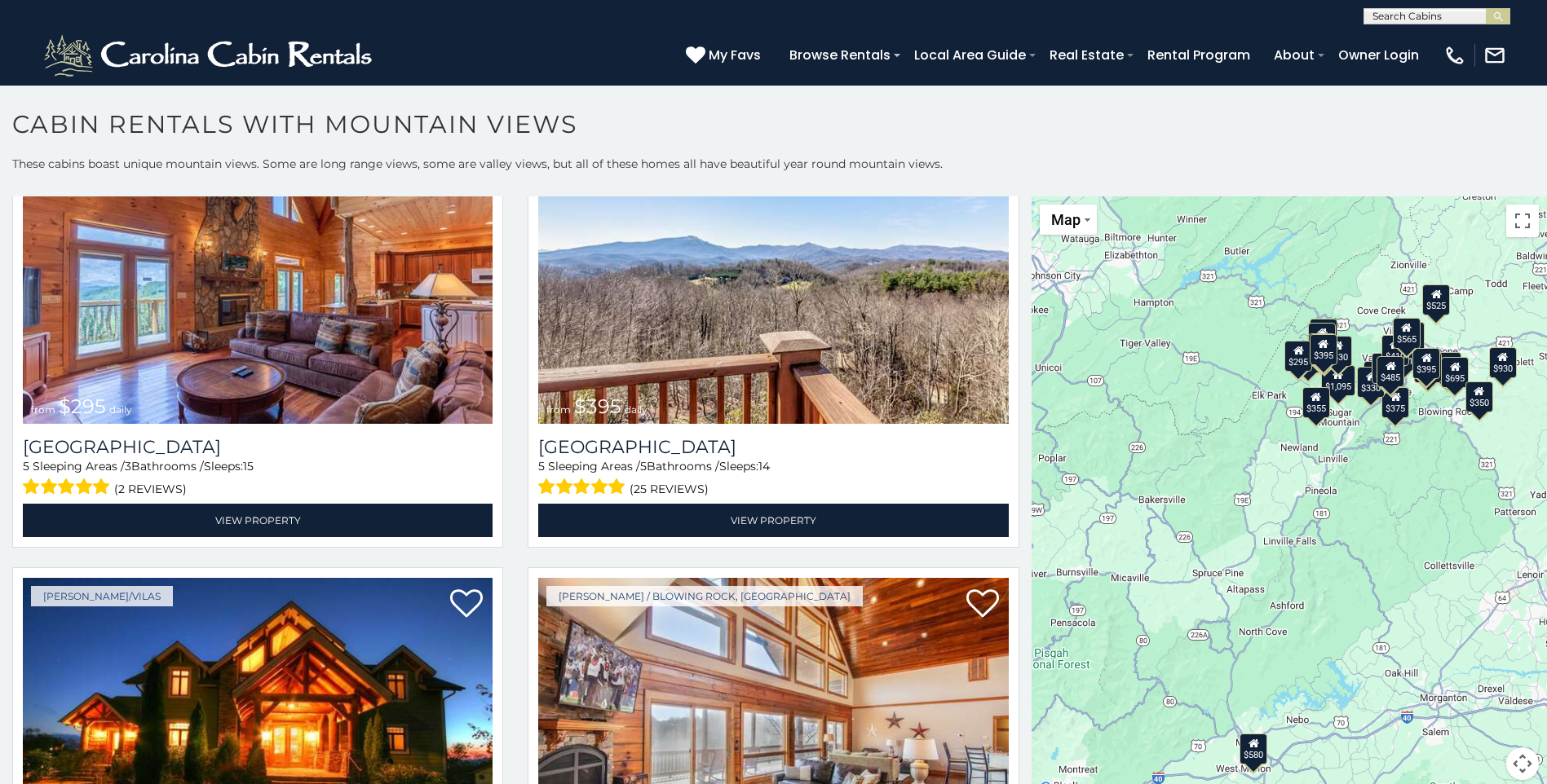
scroll to position [6400, 0]
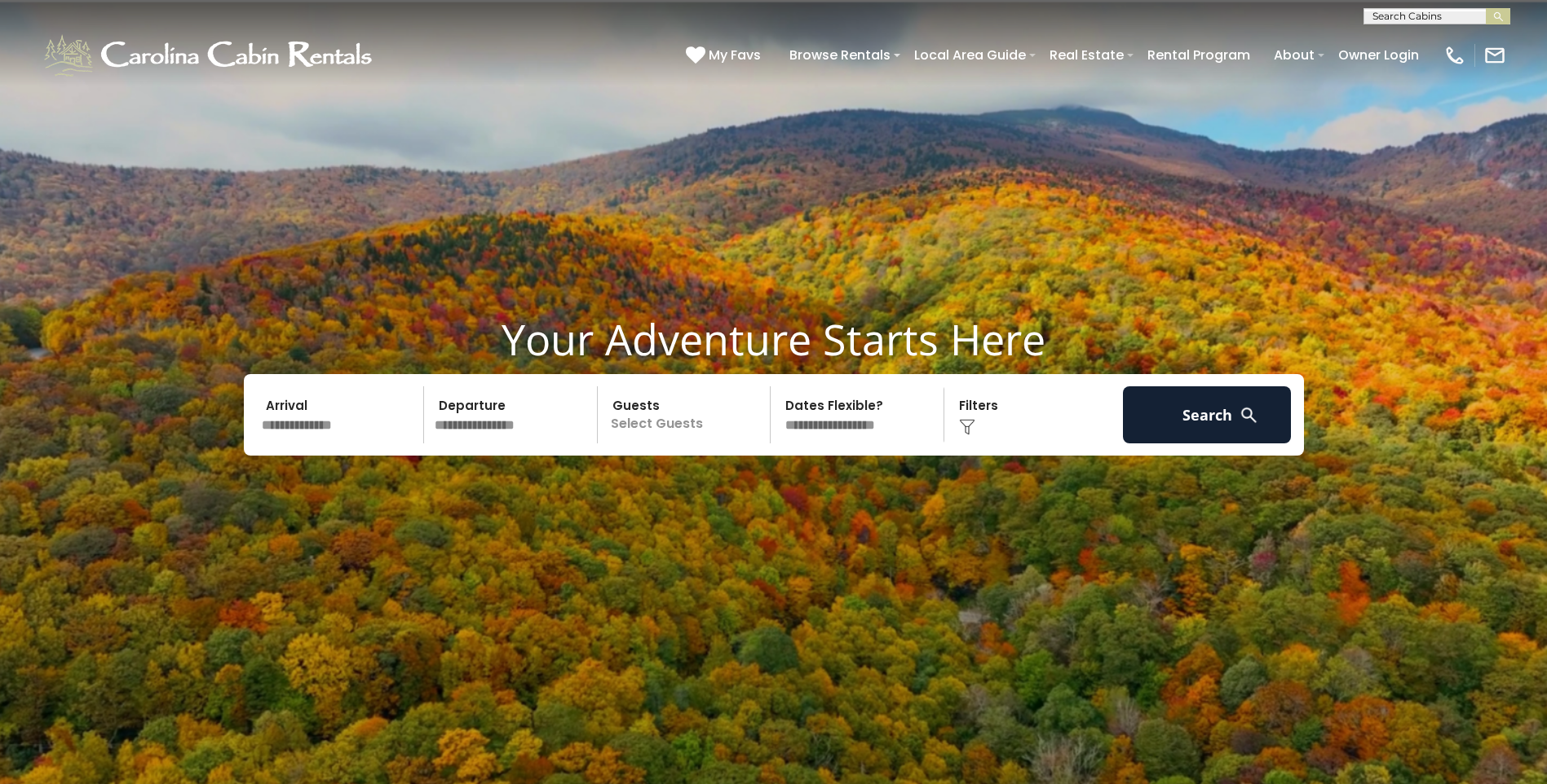
scroll to position [1300, 0]
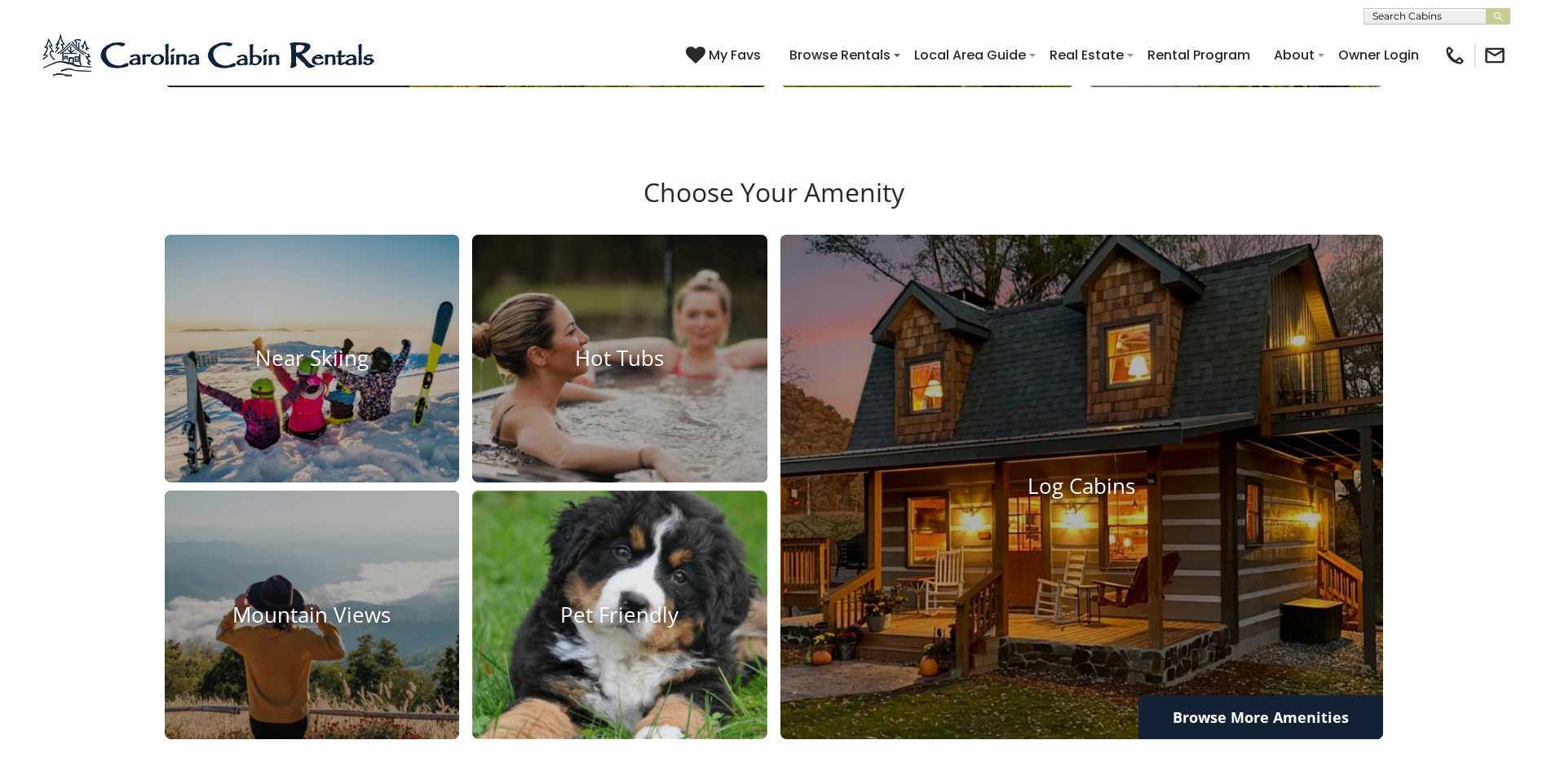
click at [642, 599] on img at bounding box center [620, 615] width 325 height 273
